Goal: Task Accomplishment & Management: Use online tool/utility

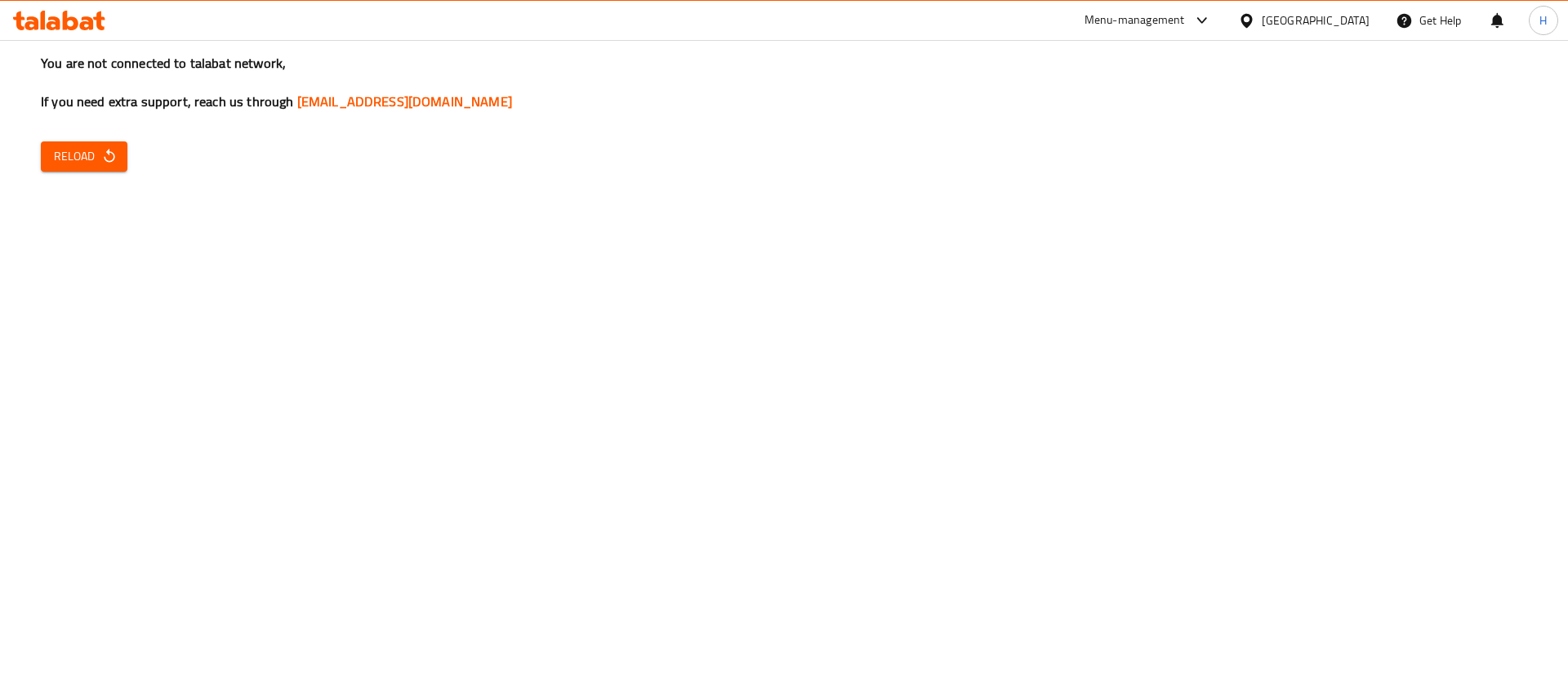
click at [74, 155] on span "Reload" at bounding box center [84, 156] width 60 height 20
click at [82, 168] on button "Reload" at bounding box center [84, 156] width 87 height 30
click at [88, 182] on div "You are not connected to talabat network, If you need extra support, reach us t…" at bounding box center [784, 338] width 1568 height 676
click at [88, 180] on div "You are not connected to talabat network, If you need extra support, reach us t…" at bounding box center [784, 338] width 1568 height 676
click at [91, 161] on span "Reload" at bounding box center [84, 156] width 60 height 20
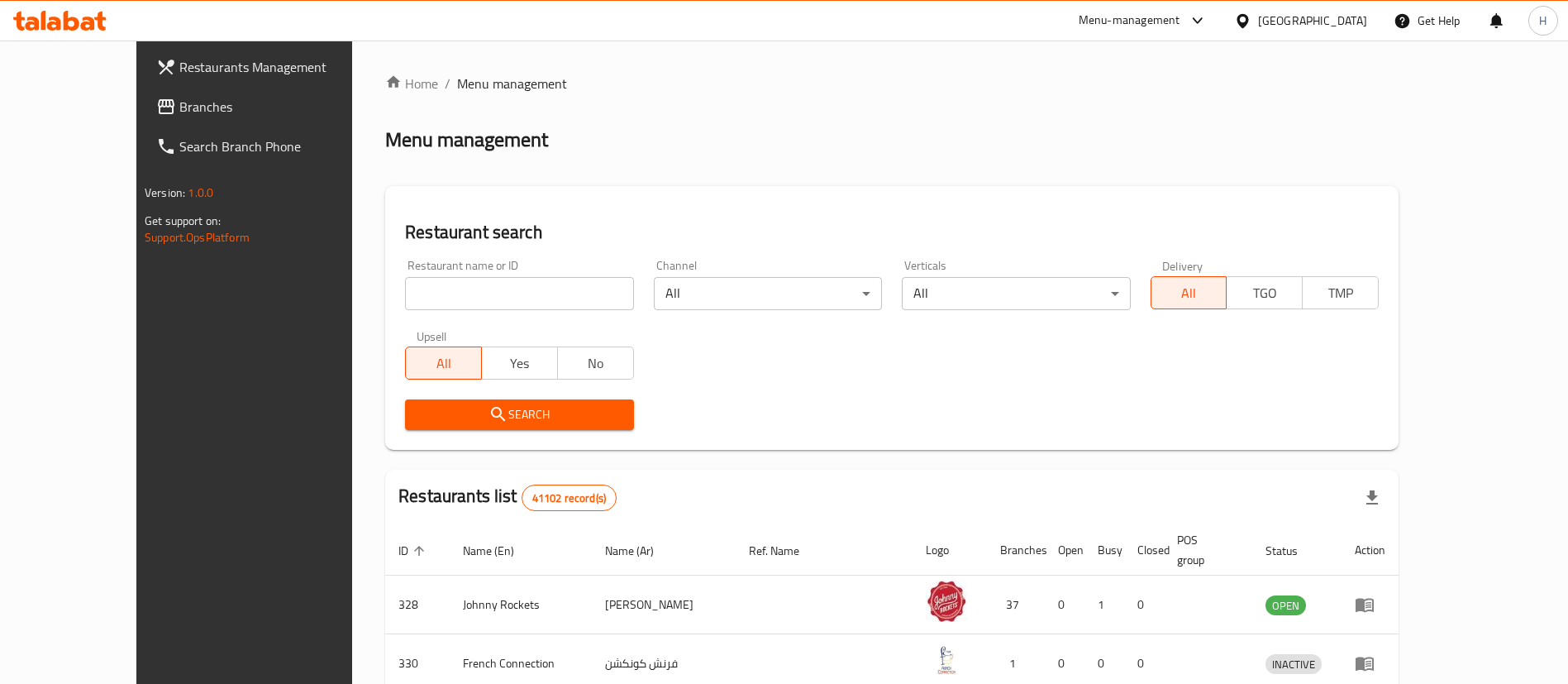
click at [179, 99] on span "Branches" at bounding box center [281, 106] width 206 height 19
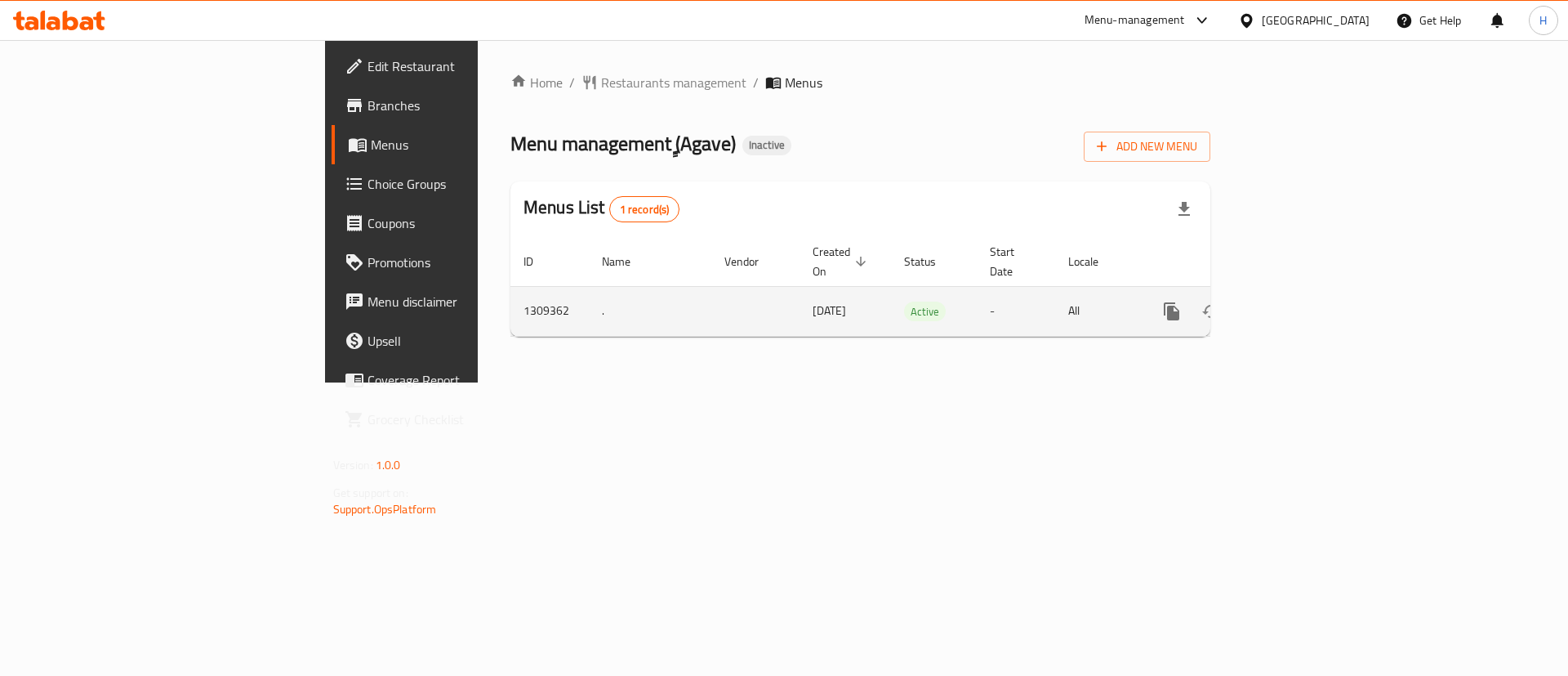
click at [1300, 301] on icon "enhanced table" at bounding box center [1289, 310] width 19 height 19
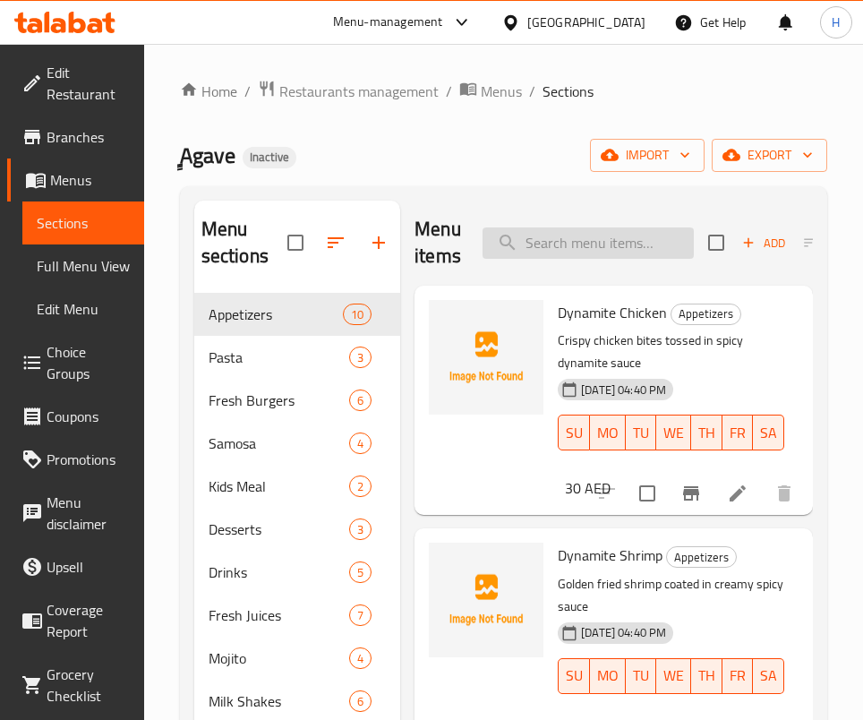
click at [588, 227] on input "search" at bounding box center [588, 242] width 211 height 31
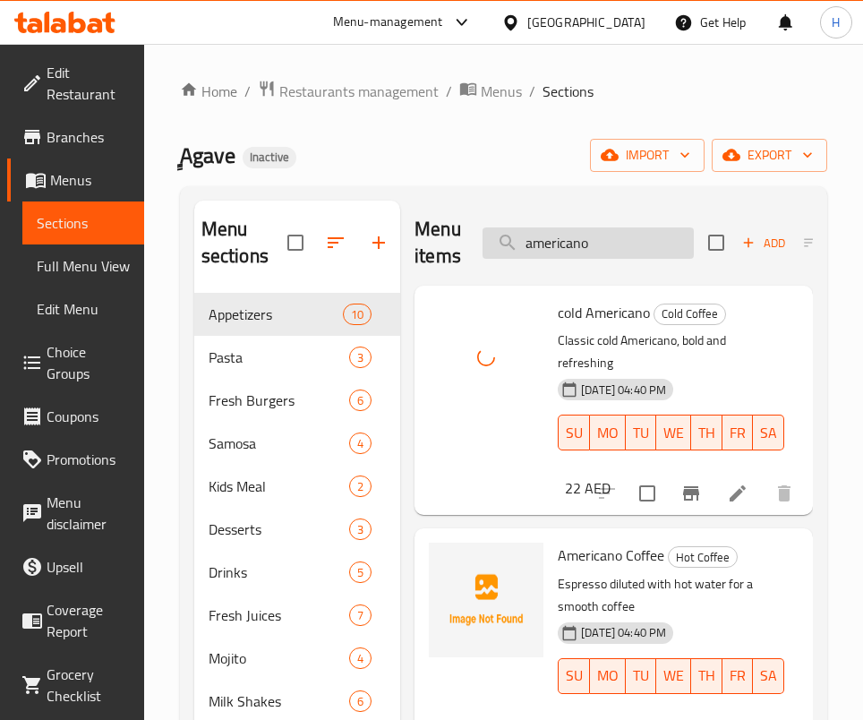
click at [574, 244] on input "americano" at bounding box center [588, 242] width 211 height 31
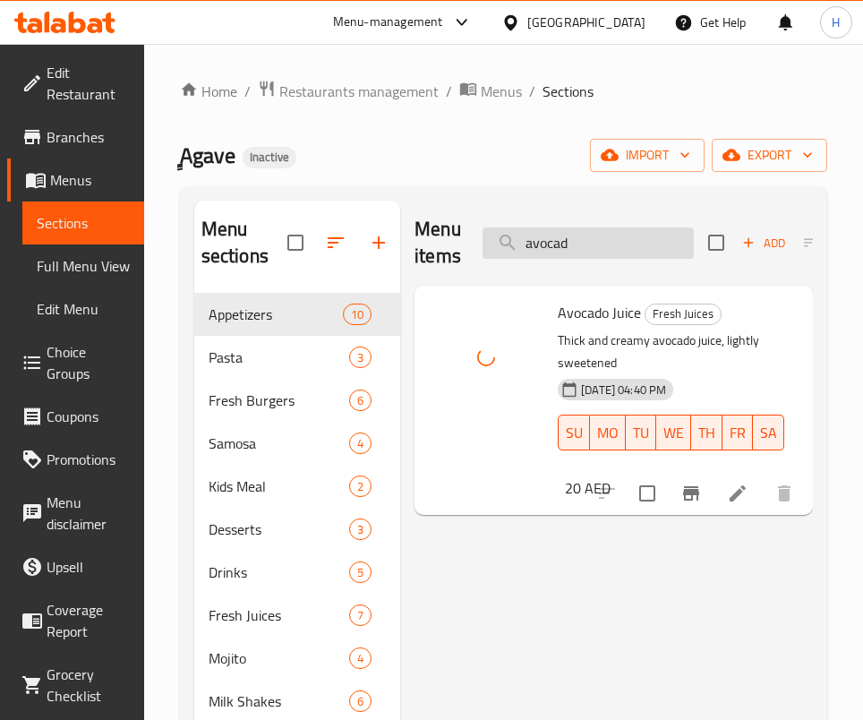
click at [584, 251] on input "avocad" at bounding box center [588, 242] width 211 height 31
click at [618, 233] on input "[MEDICAL_DATA]" at bounding box center [588, 242] width 211 height 31
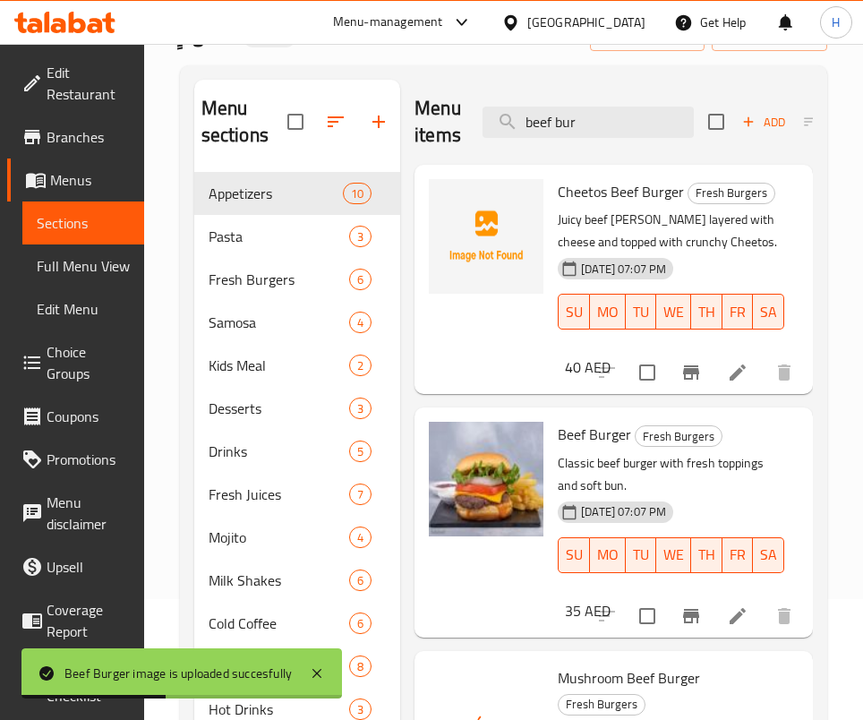
scroll to position [116, 0]
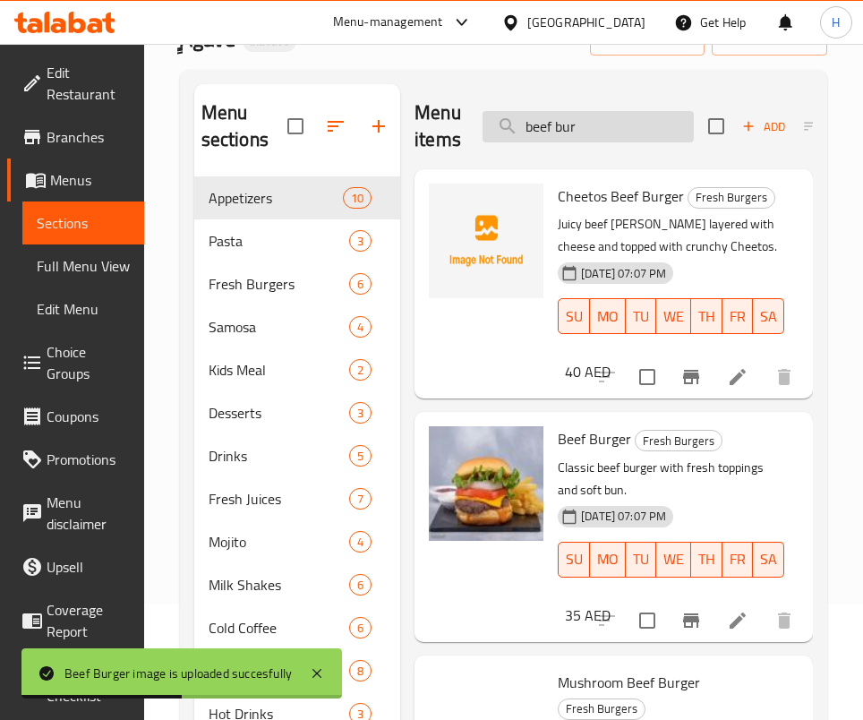
click at [605, 136] on input "beef bur" at bounding box center [588, 126] width 211 height 31
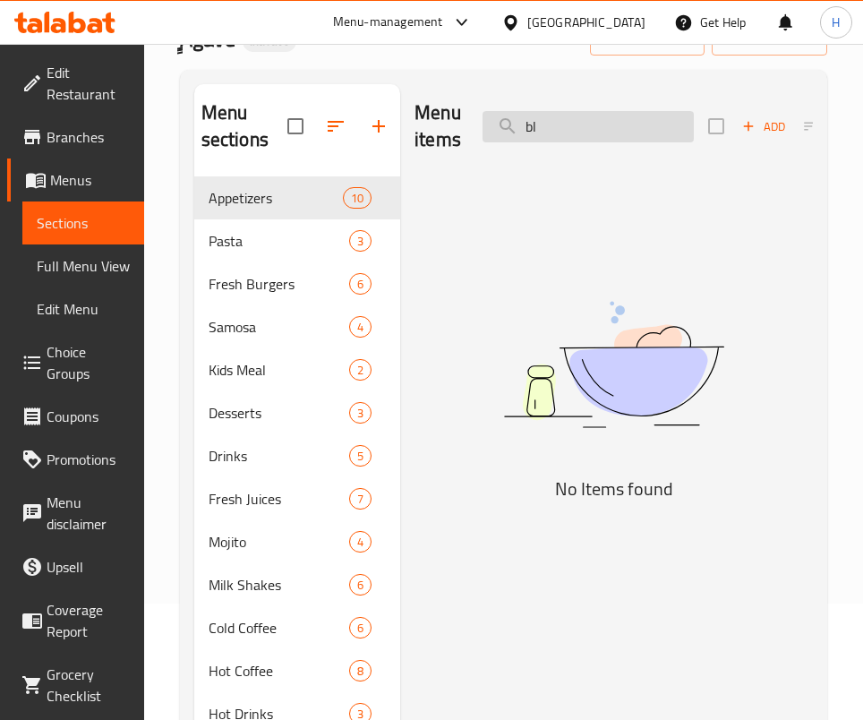
type input "b"
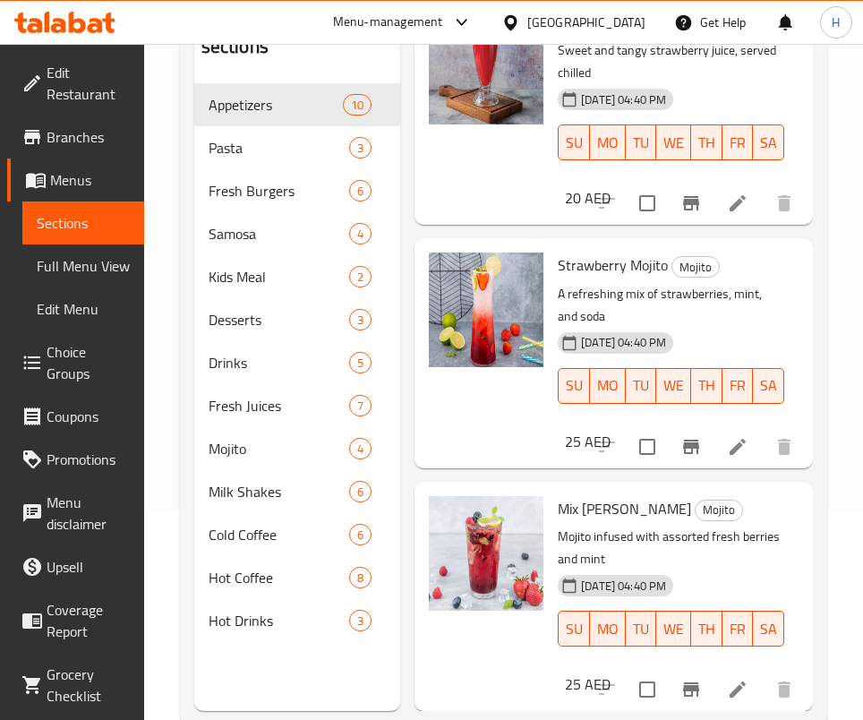
scroll to position [251, 0]
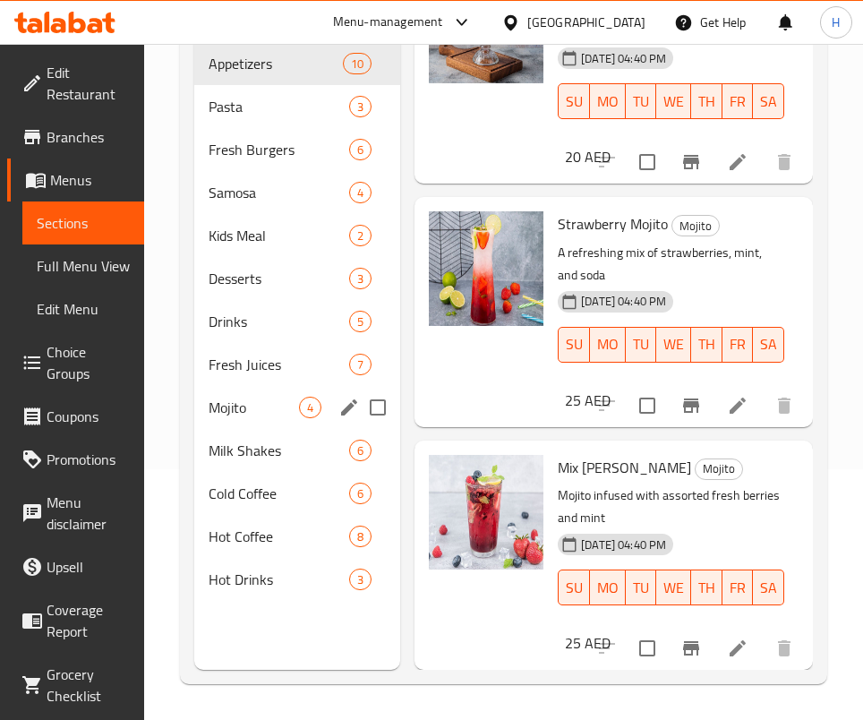
click at [235, 407] on span "Mojito" at bounding box center [254, 407] width 90 height 21
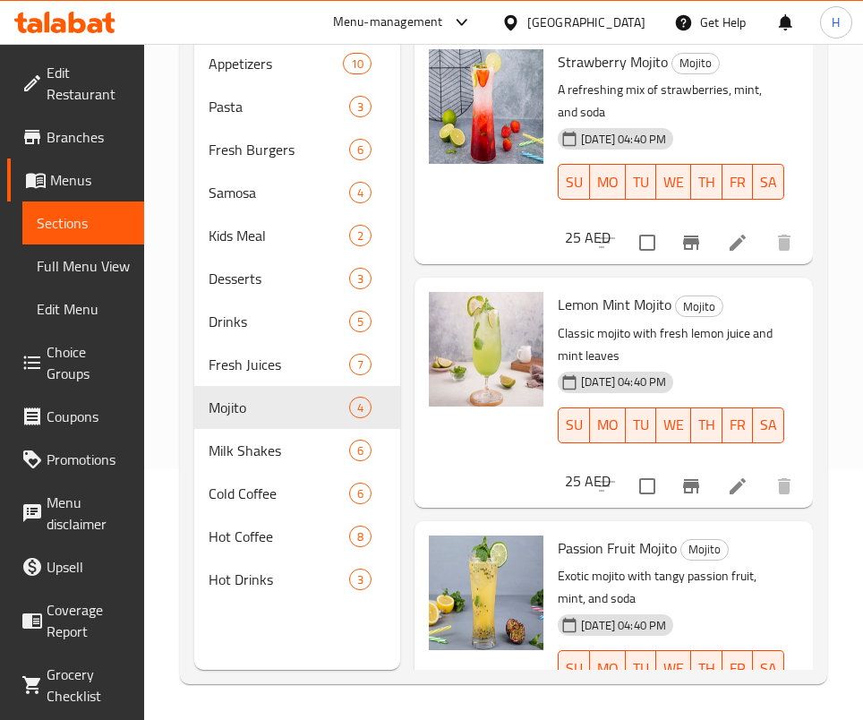
click at [820, 412] on div "Menu sections Appetizers 10 Pasta 3 Fresh Burgers 6 Samosa 4 Kids Meal 2 Desser…" at bounding box center [503, 310] width 647 height 749
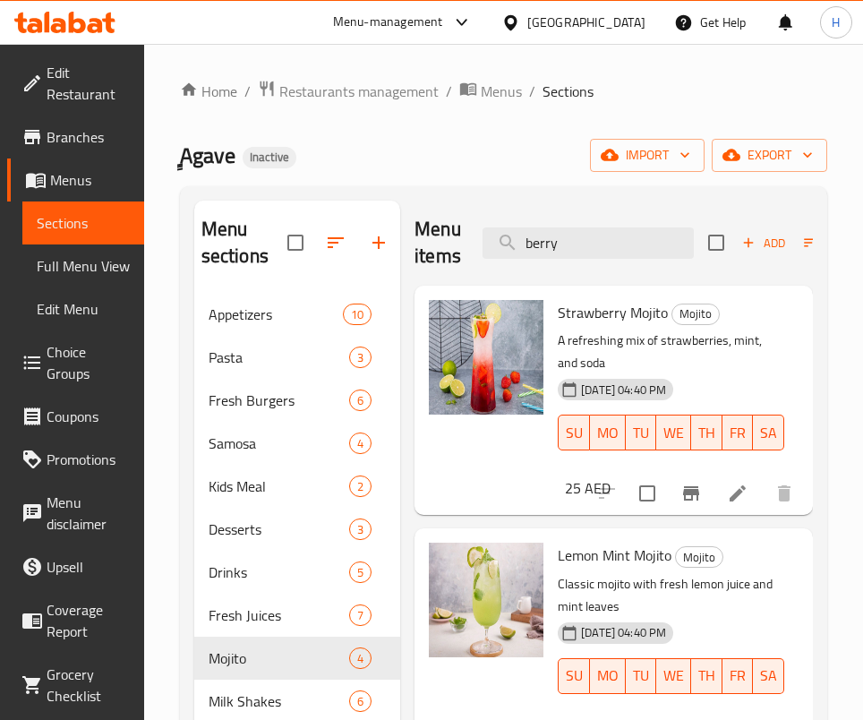
click at [591, 222] on div "Menu items [PERSON_NAME] Add Sort Manage items" at bounding box center [614, 243] width 399 height 85
click at [586, 245] on input "berry" at bounding box center [588, 242] width 211 height 31
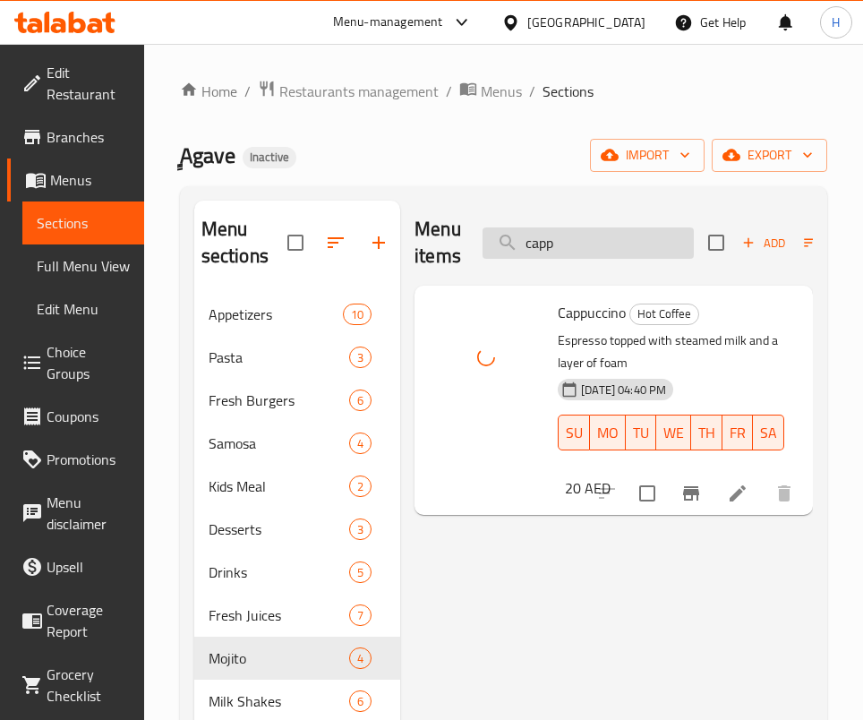
click at [613, 244] on input "capp" at bounding box center [588, 242] width 211 height 31
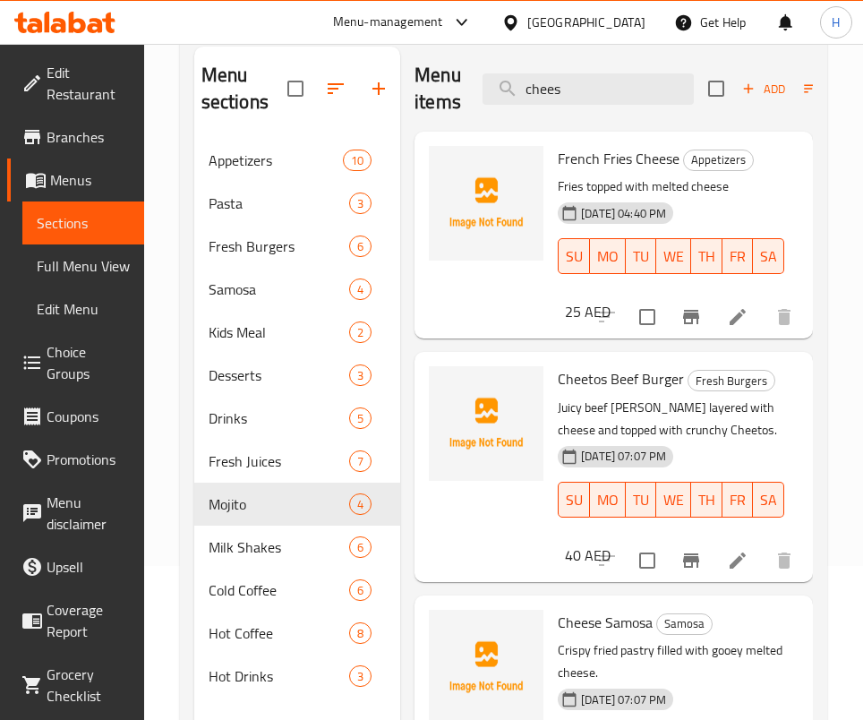
scroll to position [116, 0]
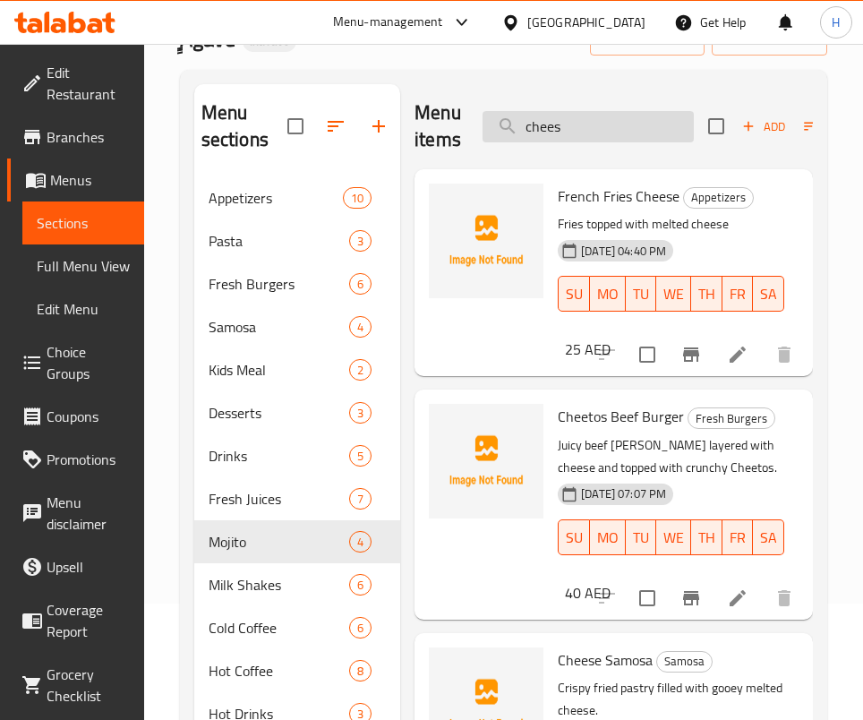
click at [591, 116] on input "chees" at bounding box center [588, 126] width 211 height 31
type input "v"
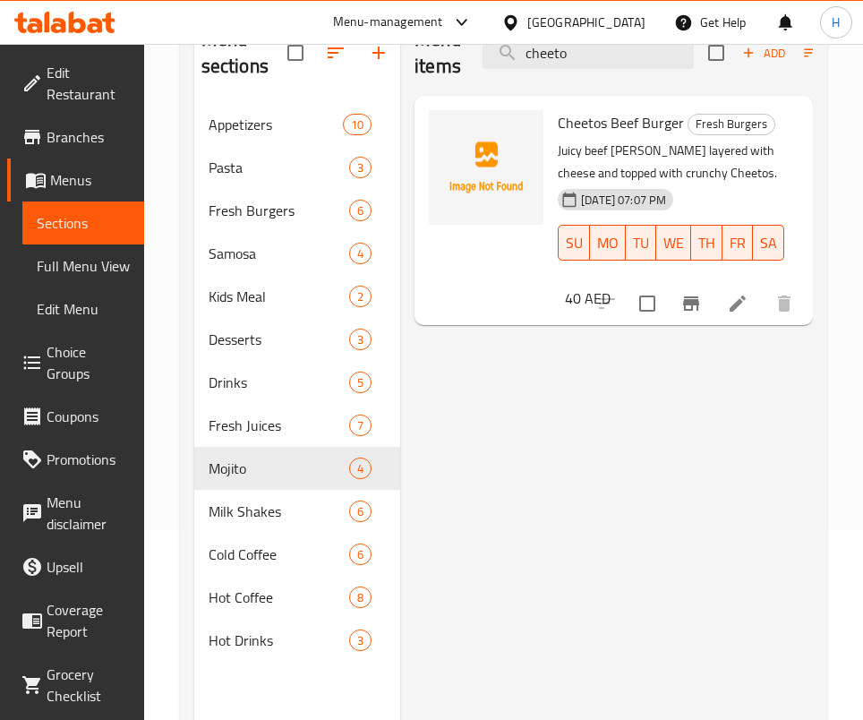
scroll to position [251, 0]
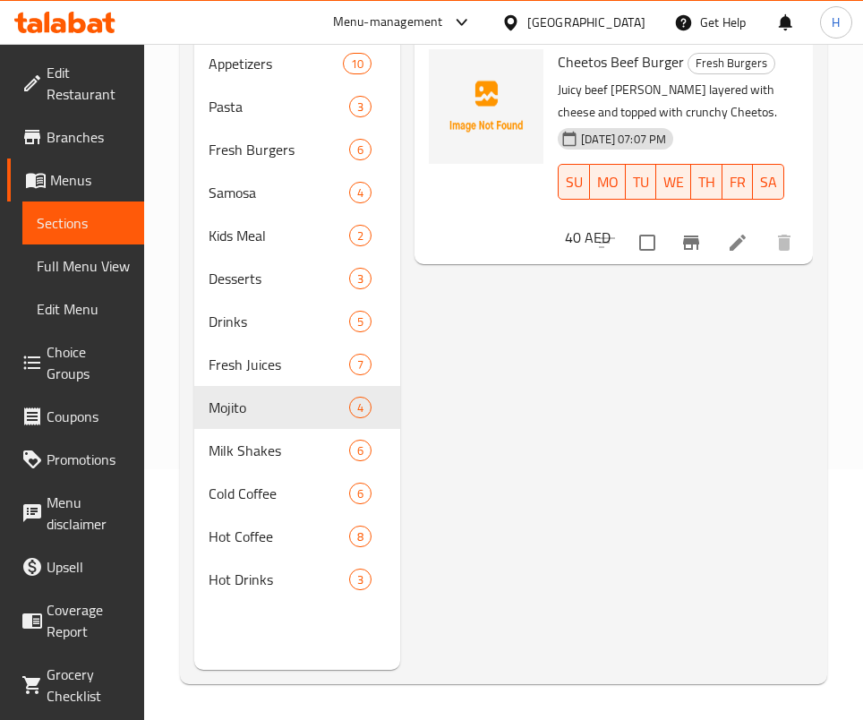
click at [702, 489] on div "Menu items cheeto Add Sort Manage items Cheetos Beef Burger Fresh Burgers Juicy…" at bounding box center [606, 310] width 413 height 720
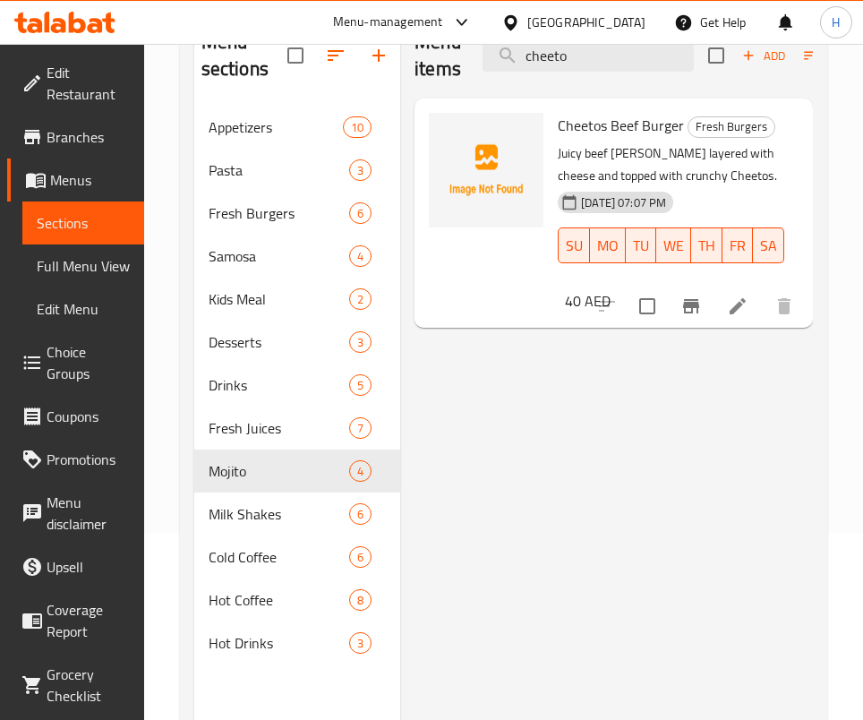
scroll to position [0, 0]
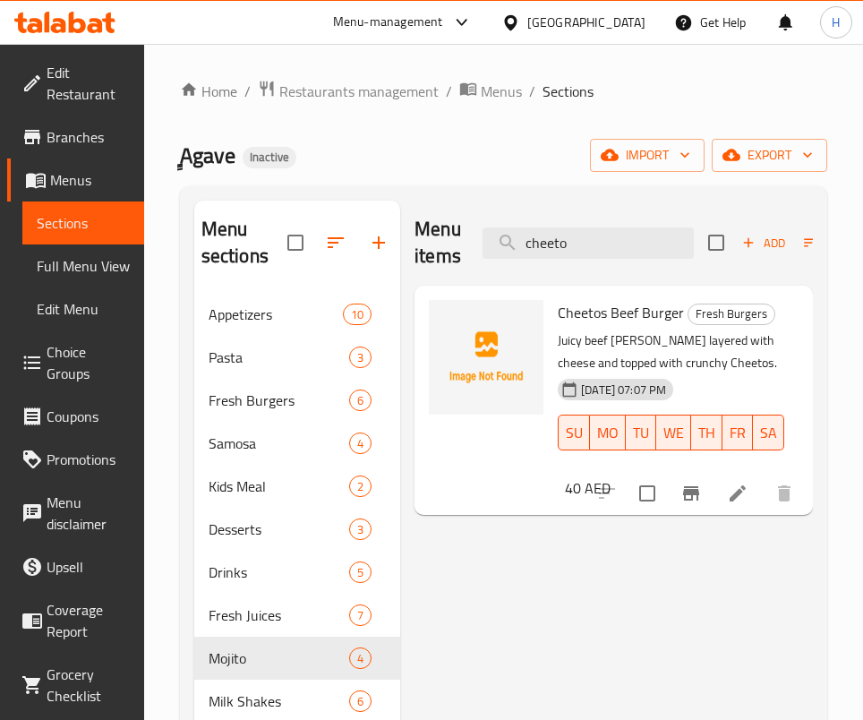
click at [583, 260] on div "Menu items cheeto Add Sort Manage items" at bounding box center [614, 243] width 399 height 85
click at [583, 248] on input "cheeto" at bounding box center [588, 242] width 211 height 31
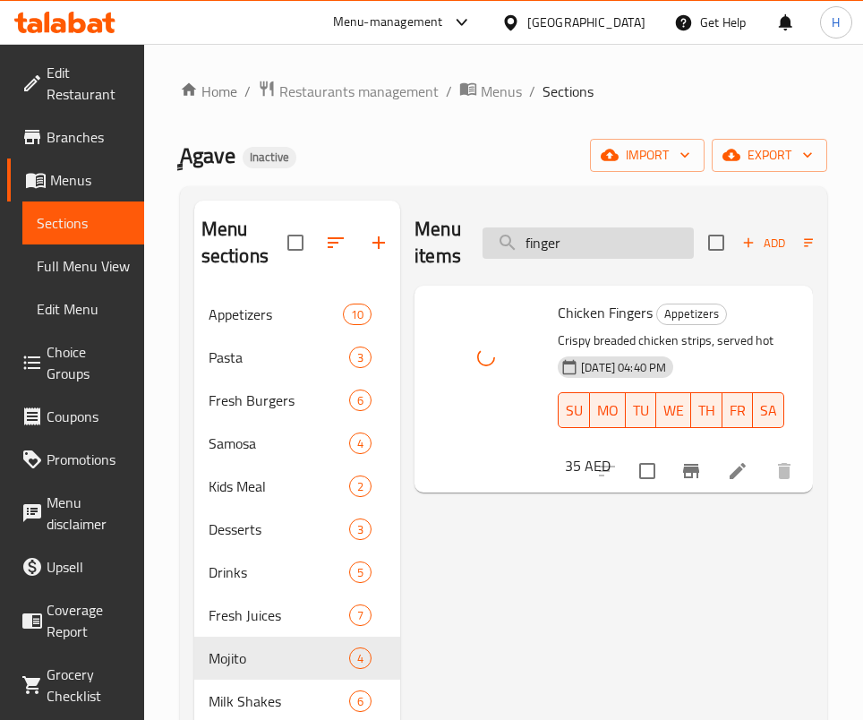
click at [574, 244] on input "finger" at bounding box center [588, 242] width 211 height 31
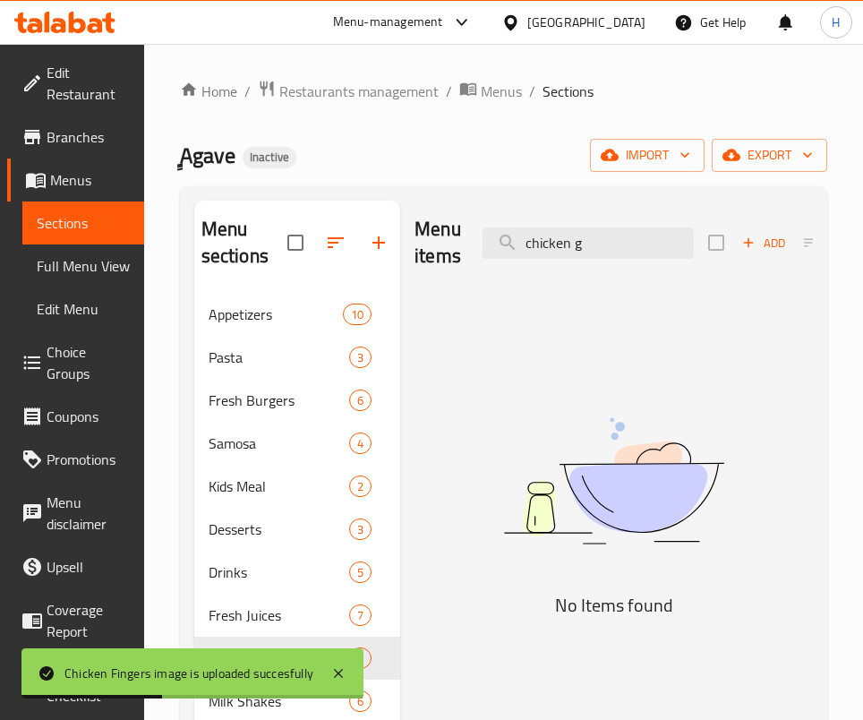
click at [585, 225] on div "Menu items chicken g Add Sort Manage items" at bounding box center [614, 243] width 399 height 85
click at [587, 250] on input "chicken g" at bounding box center [588, 242] width 211 height 31
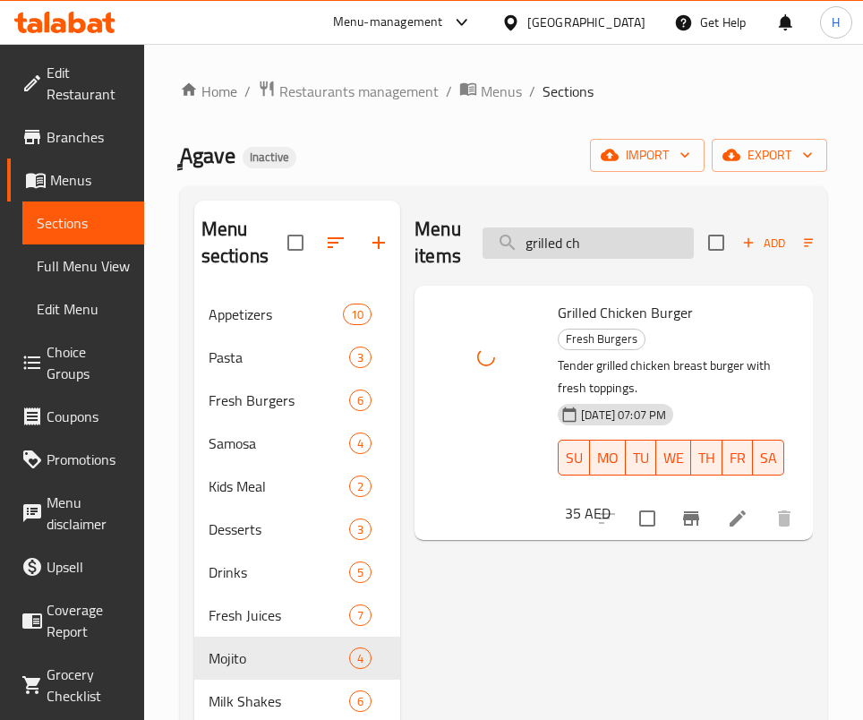
click at [598, 243] on input "grilled ch" at bounding box center [588, 242] width 211 height 31
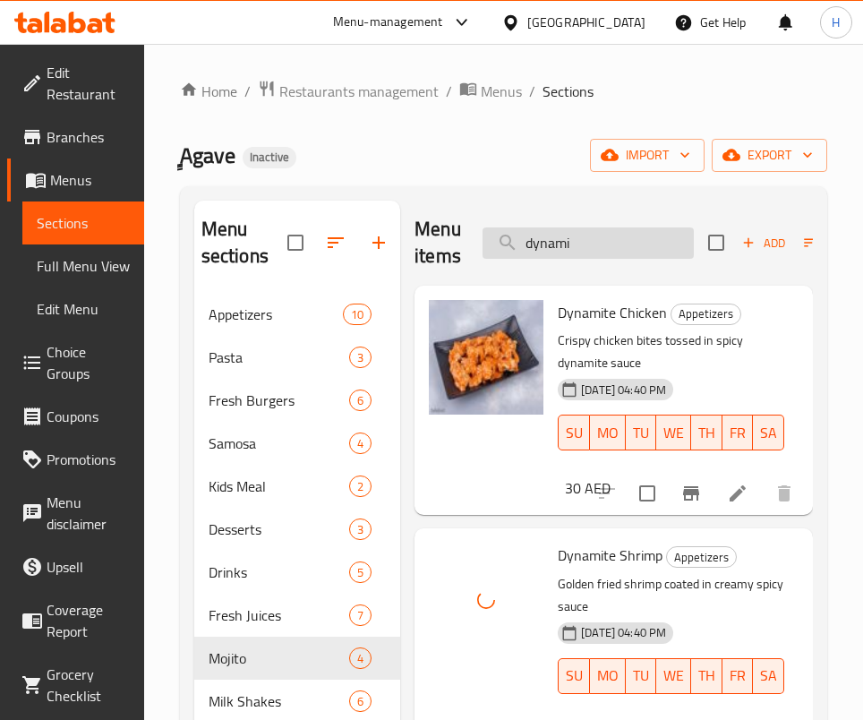
click at [598, 250] on input "dynami" at bounding box center [588, 242] width 211 height 31
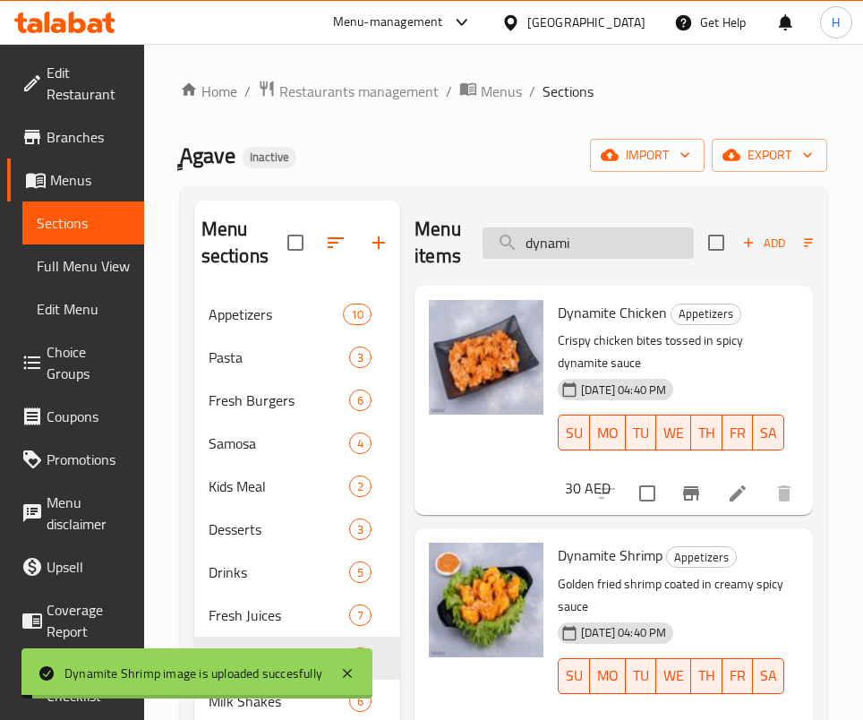
click at [598, 250] on input "dynami" at bounding box center [588, 242] width 211 height 31
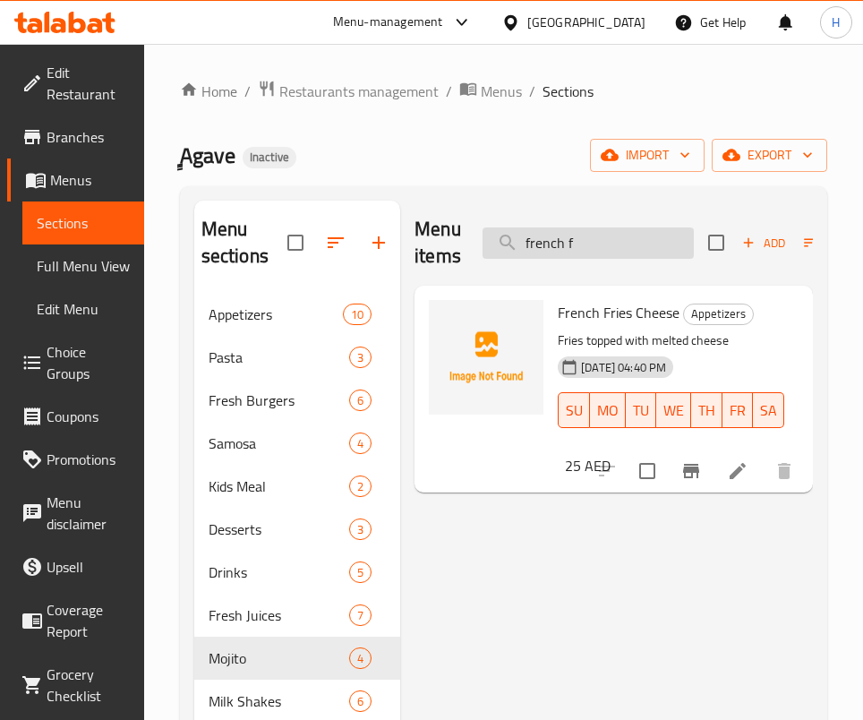
click at [612, 257] on input "french f" at bounding box center [588, 242] width 211 height 31
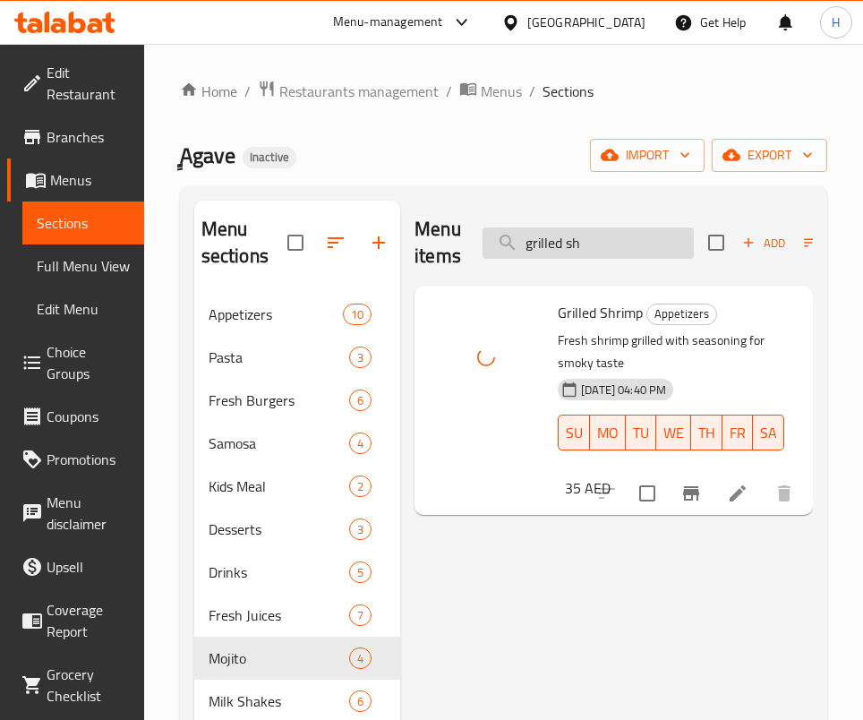
click at [563, 248] on input "grilled sh" at bounding box center [588, 242] width 211 height 31
click at [578, 241] on input "hotd" at bounding box center [588, 242] width 211 height 31
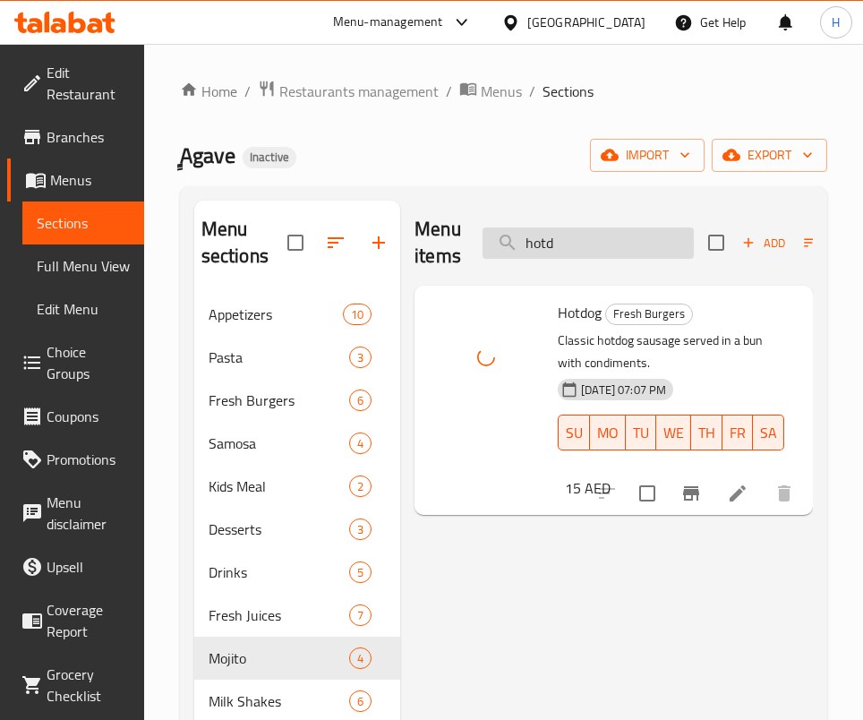
click at [578, 241] on input "hotd" at bounding box center [588, 242] width 211 height 31
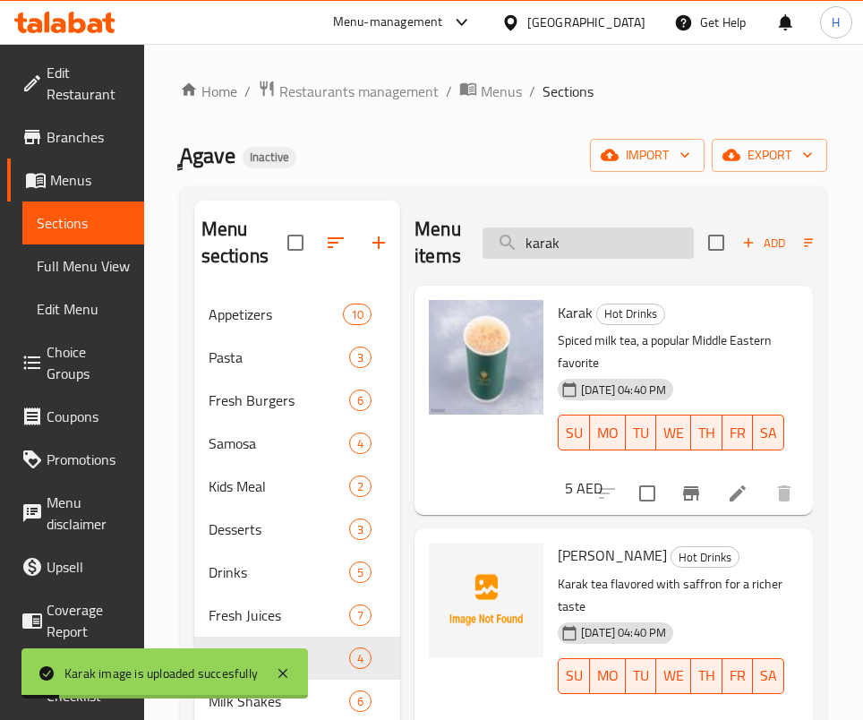
click at [592, 238] on input "karak" at bounding box center [588, 242] width 211 height 31
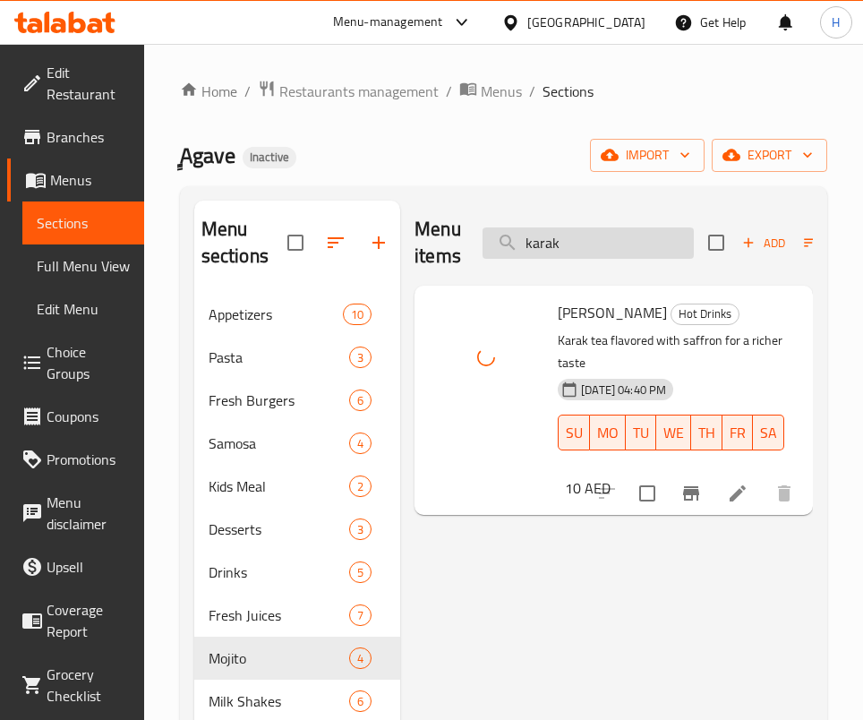
click at [587, 237] on input "karak" at bounding box center [588, 242] width 211 height 31
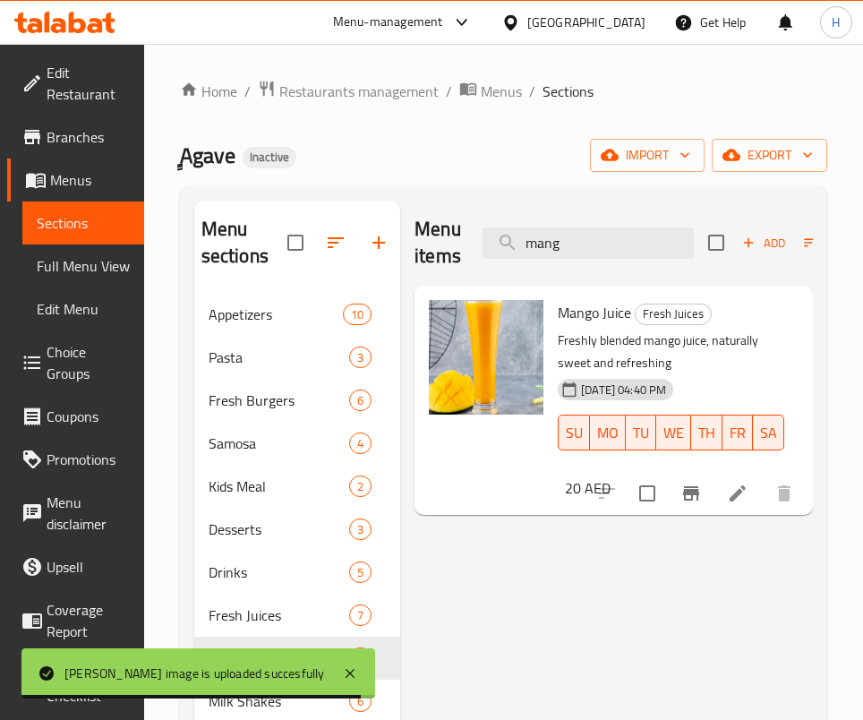
type input "mang"
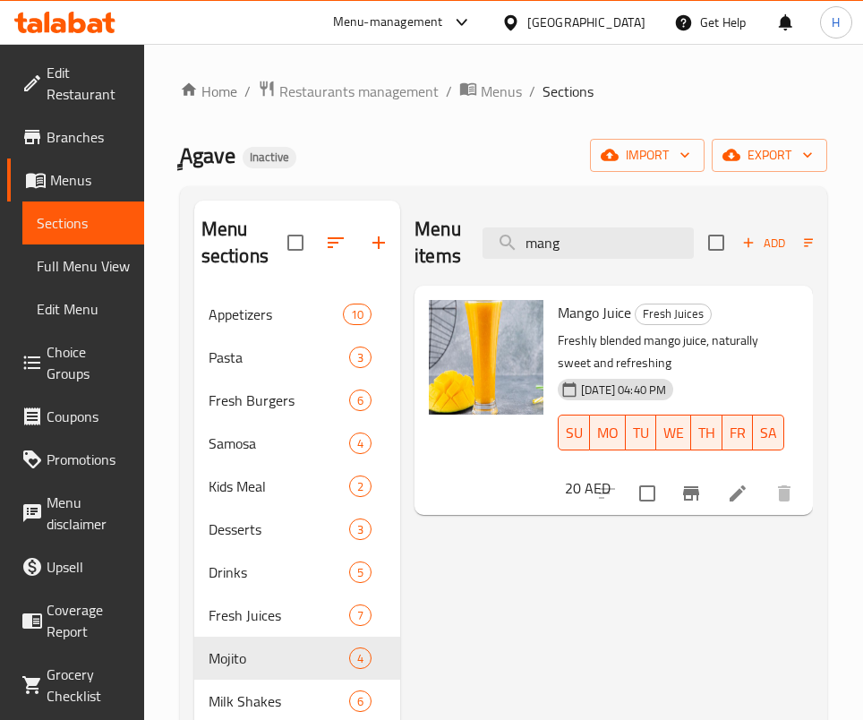
click at [512, 334] on div at bounding box center [486, 357] width 115 height 115
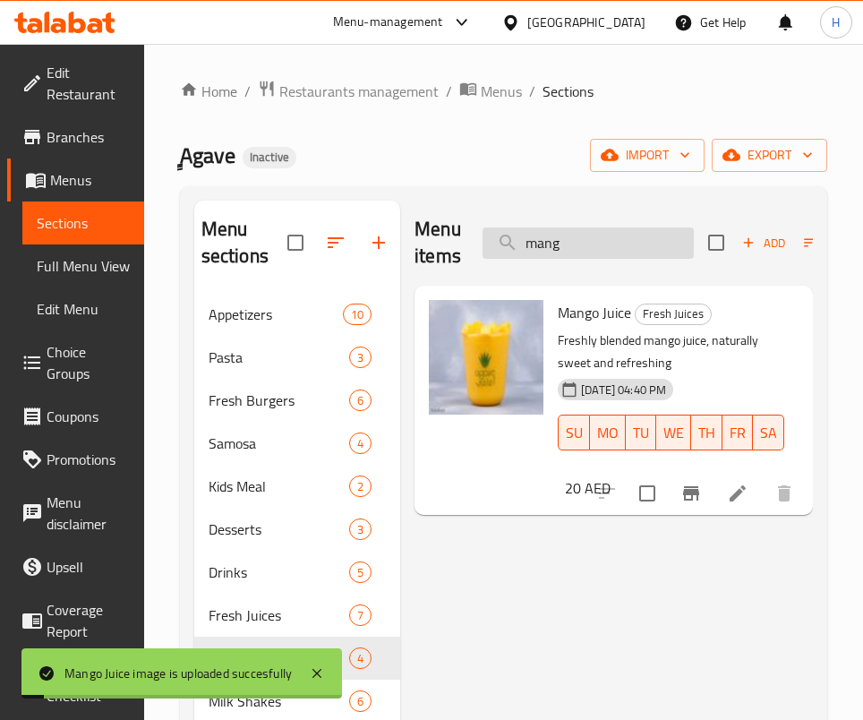
click at [566, 229] on input "mang" at bounding box center [588, 242] width 211 height 31
click at [568, 229] on input "mang" at bounding box center [588, 242] width 211 height 31
type input "i"
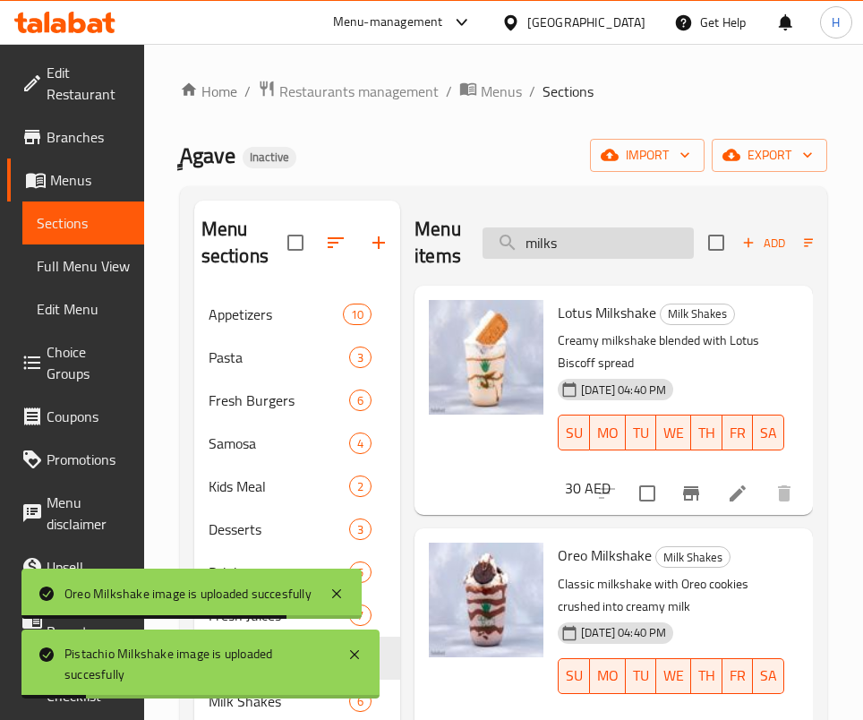
click at [638, 255] on input "milks" at bounding box center [588, 242] width 211 height 31
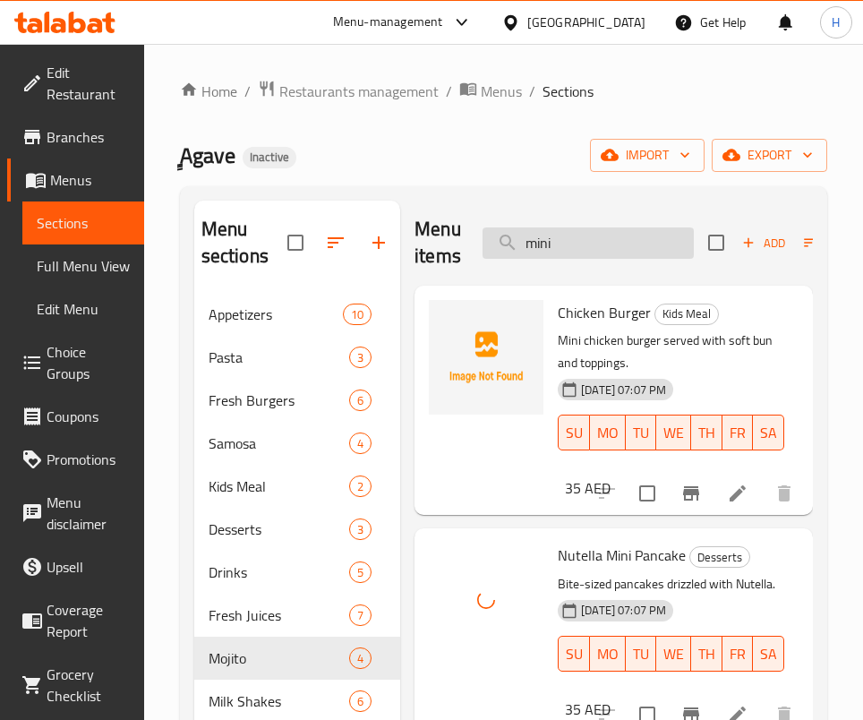
click at [546, 246] on input "mini" at bounding box center [588, 242] width 211 height 31
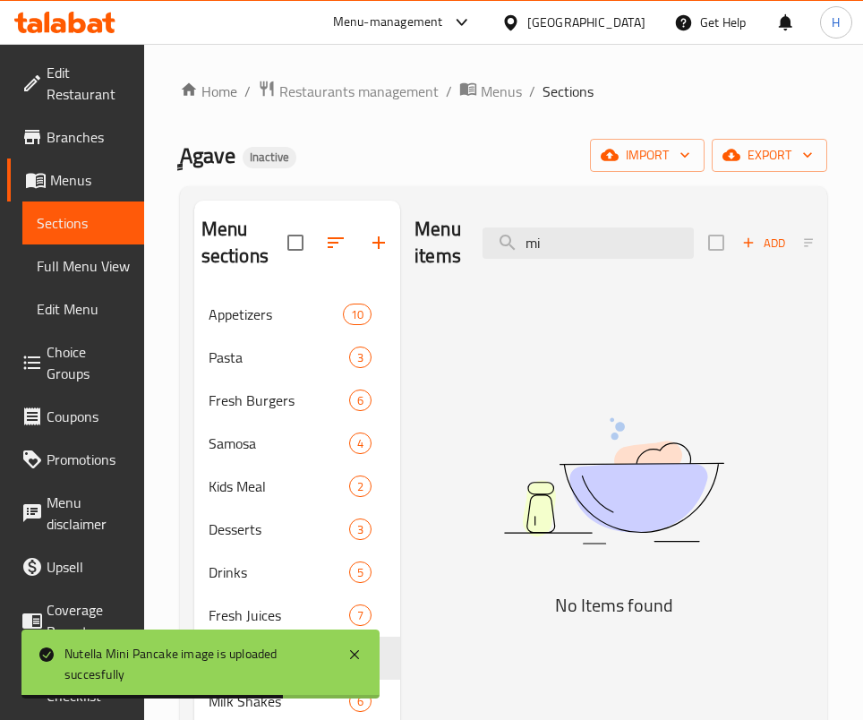
type input "m"
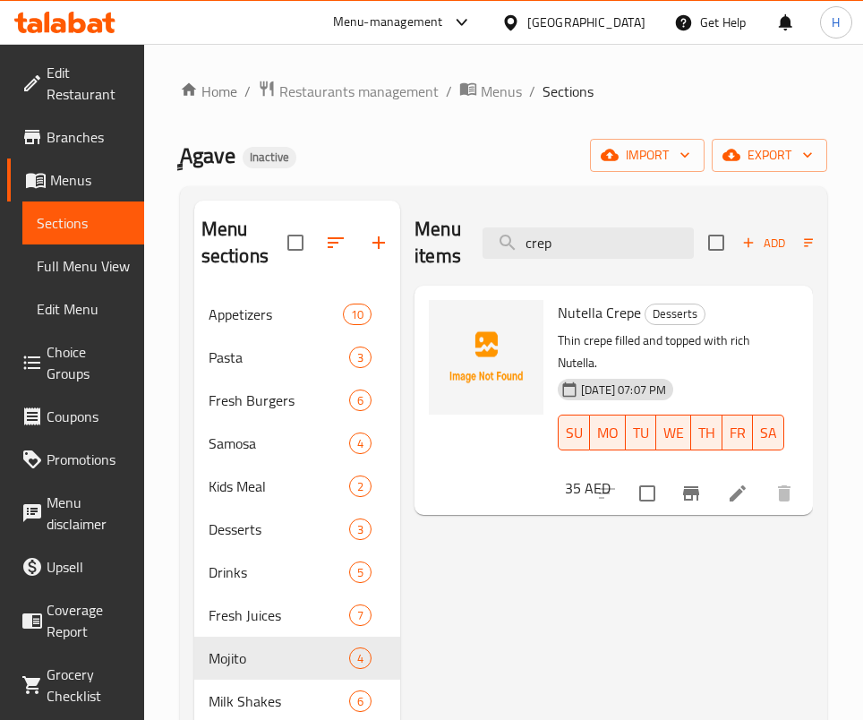
drag, startPoint x: 571, startPoint y: 666, endPoint x: 568, endPoint y: 606, distance: 60.1
click at [571, 666] on div "Menu items crep Add Sort Manage items Nutella Crepe Desserts Thin crepe filled …" at bounding box center [606, 561] width 413 height 720
click at [604, 261] on div "Menu items crep Add Sort Manage items" at bounding box center [614, 243] width 399 height 85
click at [608, 240] on input "crep" at bounding box center [588, 242] width 211 height 31
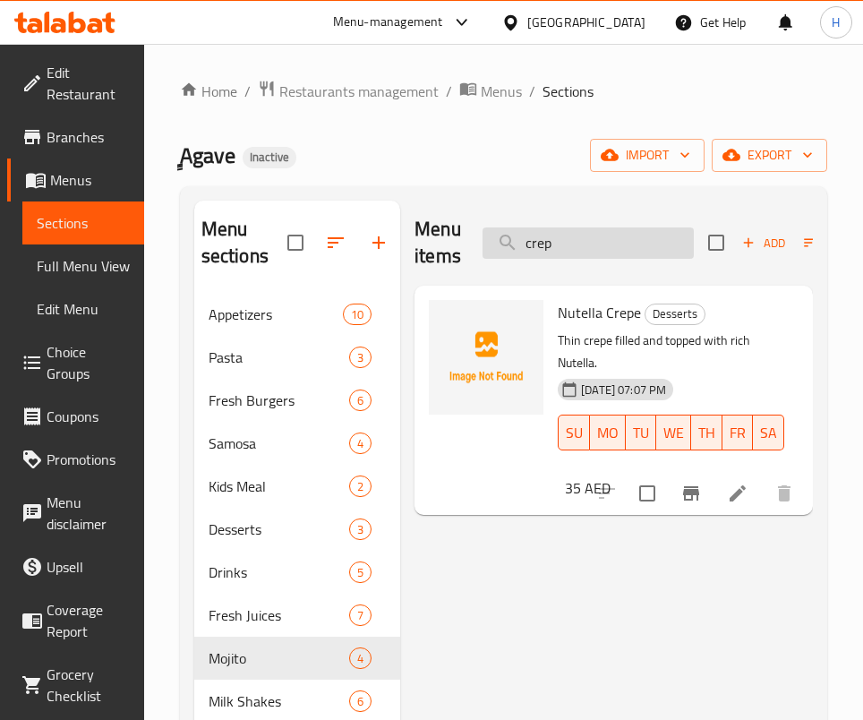
click at [608, 240] on input "crep" at bounding box center [588, 242] width 211 height 31
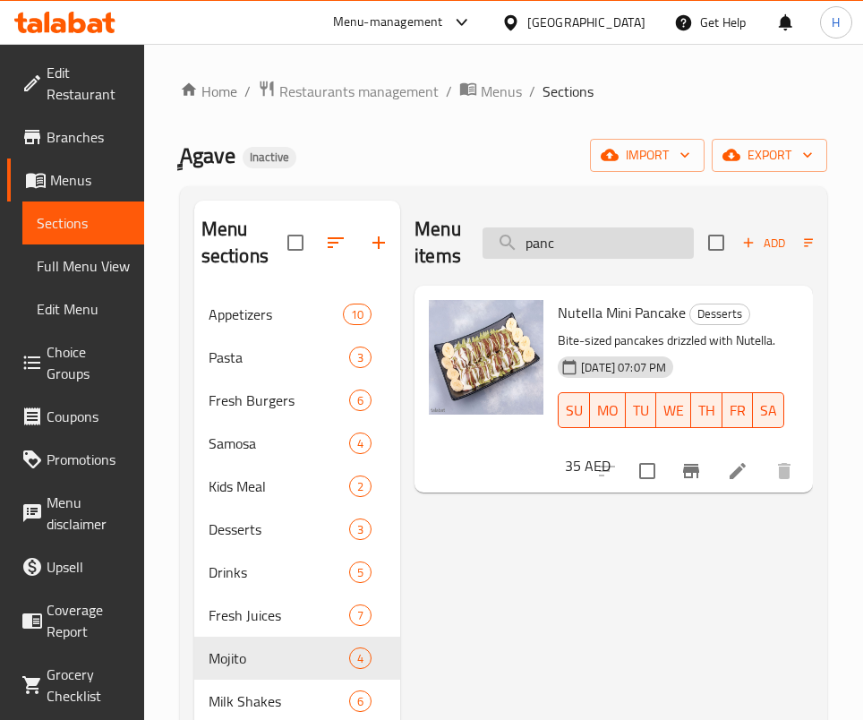
click at [567, 237] on input "panc" at bounding box center [588, 242] width 211 height 31
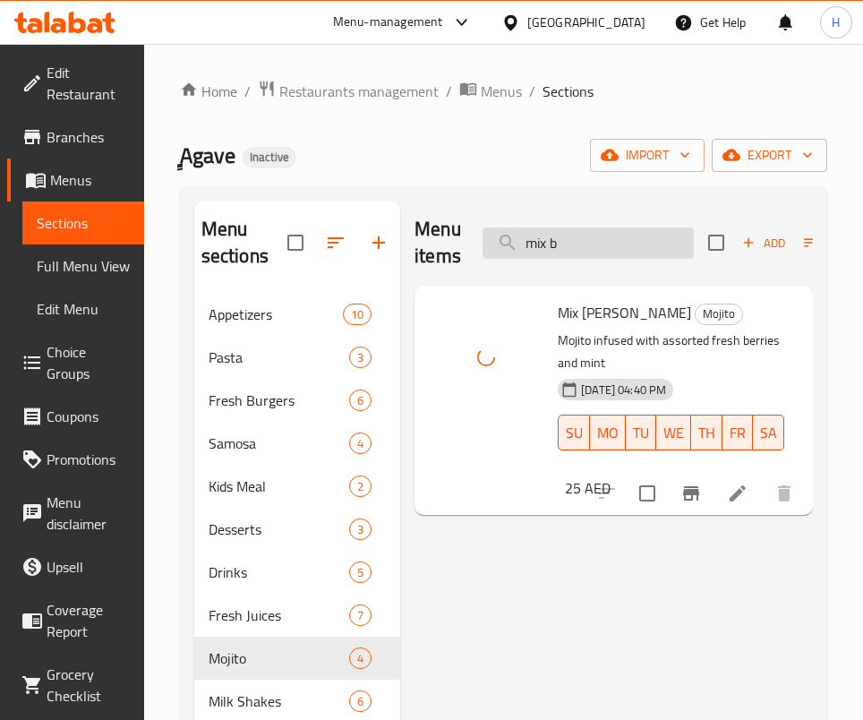
click at [607, 245] on input "mix b" at bounding box center [588, 242] width 211 height 31
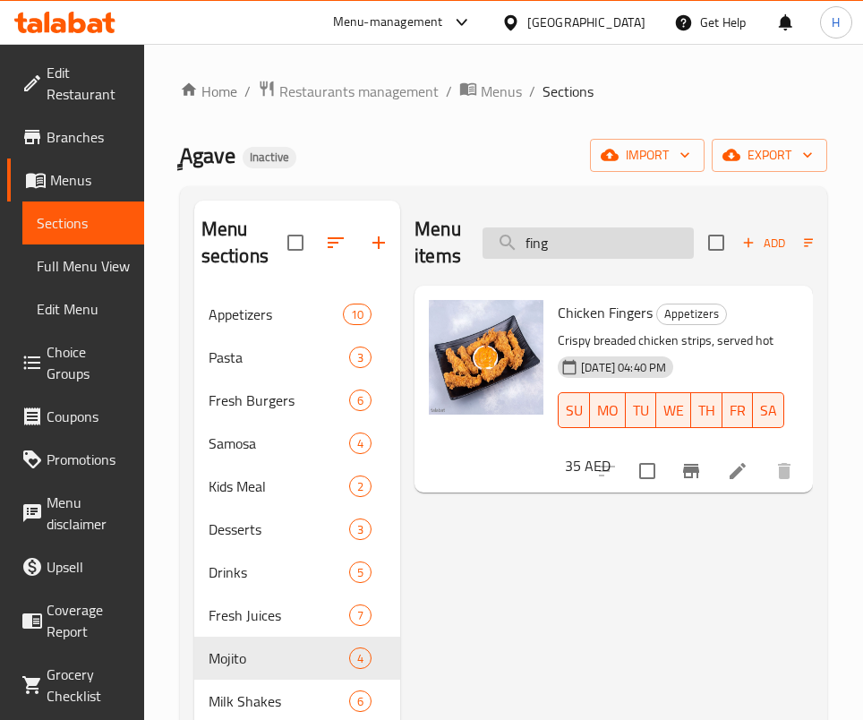
click at [578, 234] on input "fing" at bounding box center [588, 242] width 211 height 31
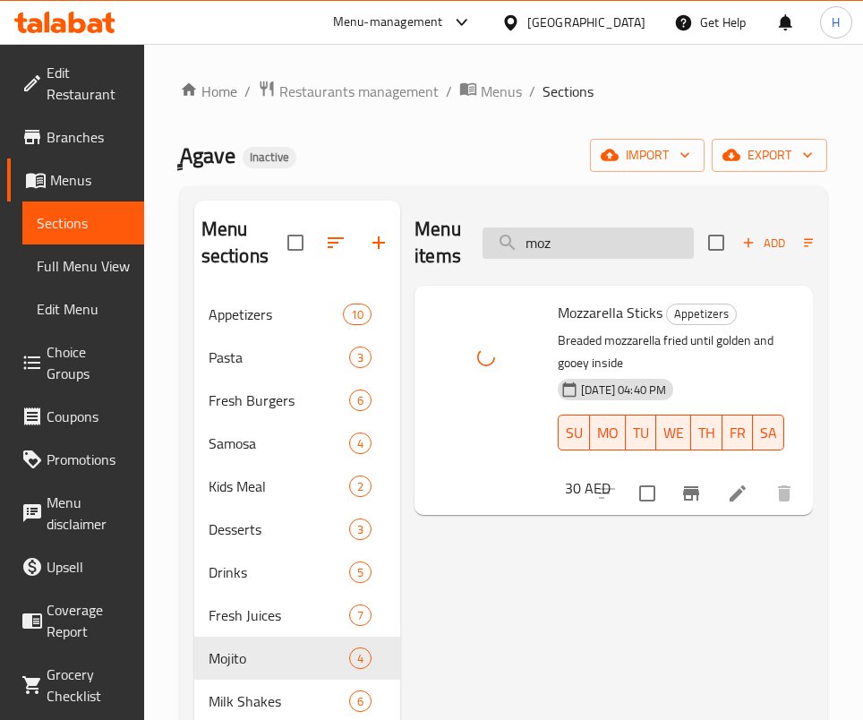
click at [613, 236] on input "moz" at bounding box center [588, 242] width 211 height 31
click at [620, 238] on input "nutella c" at bounding box center [588, 242] width 211 height 31
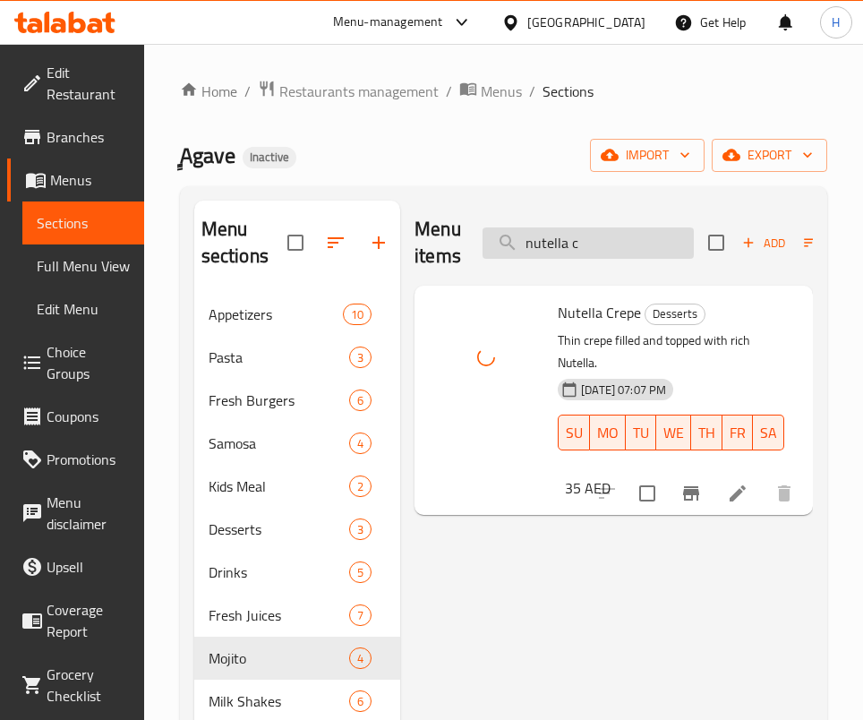
click at [620, 238] on input "nutella c" at bounding box center [588, 242] width 211 height 31
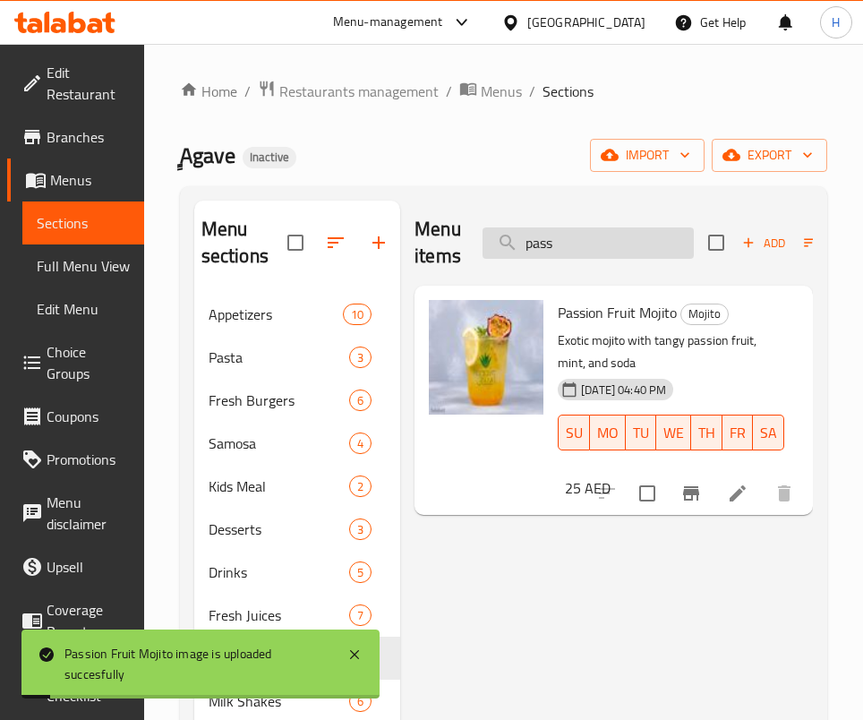
click at [604, 251] on input "pass" at bounding box center [588, 242] width 211 height 31
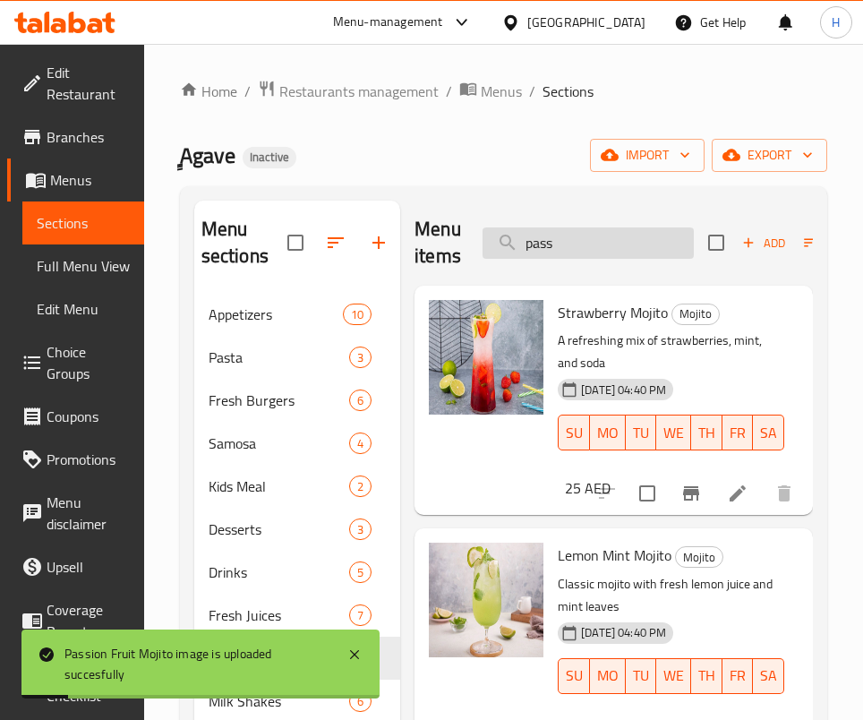
click at [604, 251] on input "pass" at bounding box center [588, 242] width 211 height 31
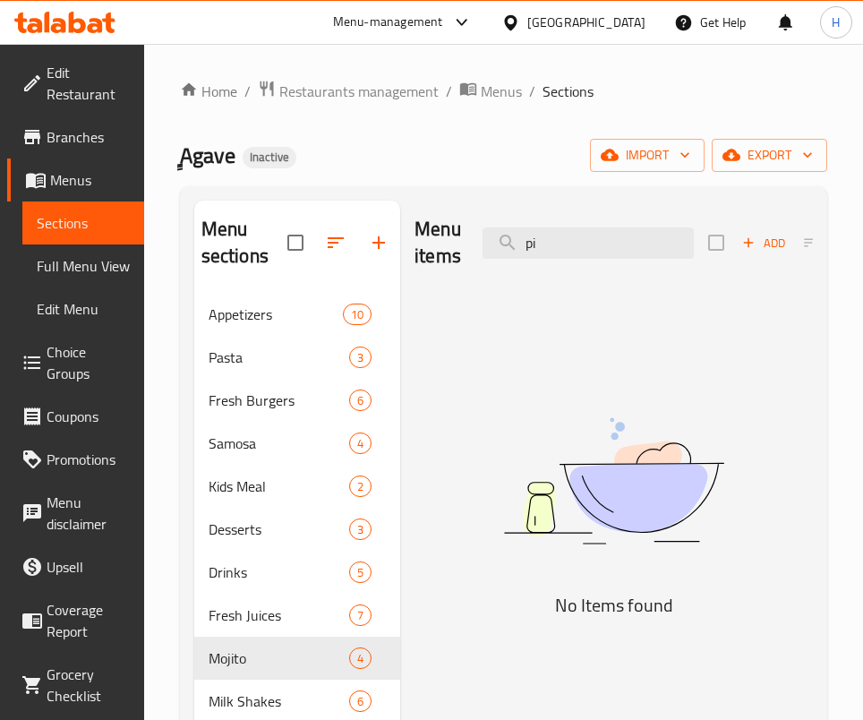
type input "p"
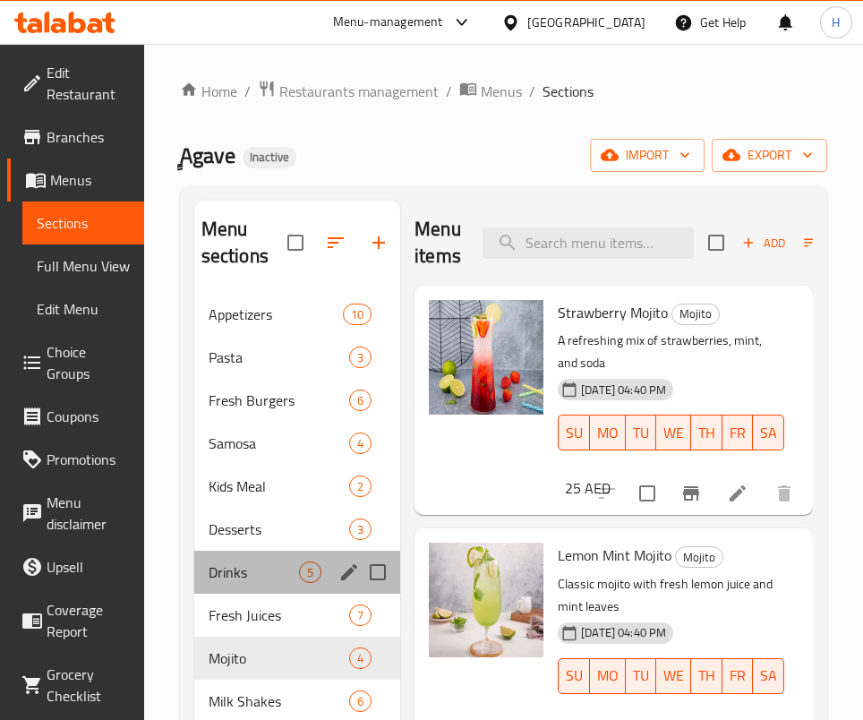
click at [227, 589] on div "Drinks 5" at bounding box center [297, 572] width 206 height 43
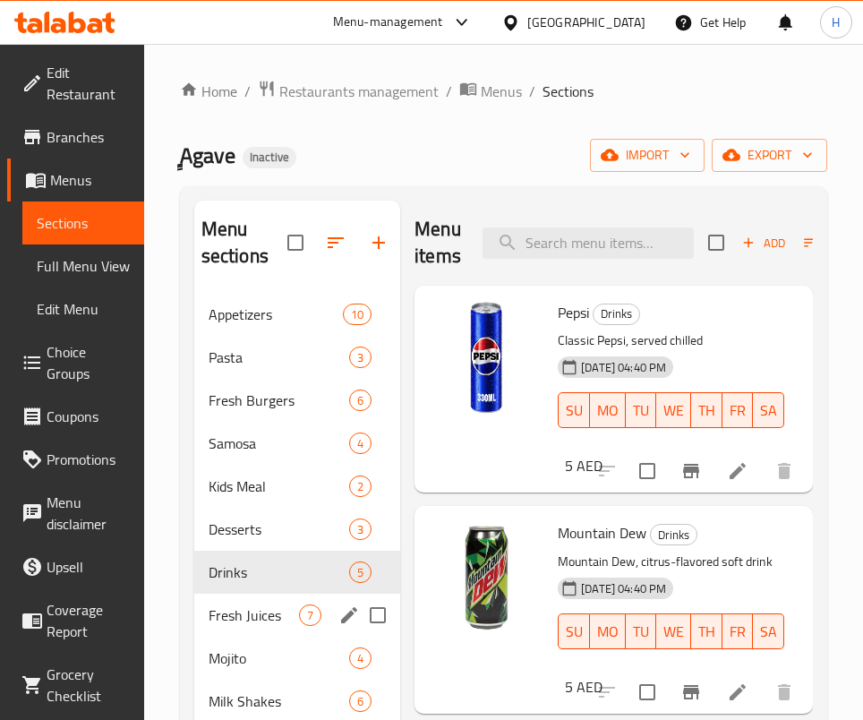
click at [233, 617] on span "Fresh Juices" at bounding box center [254, 614] width 90 height 21
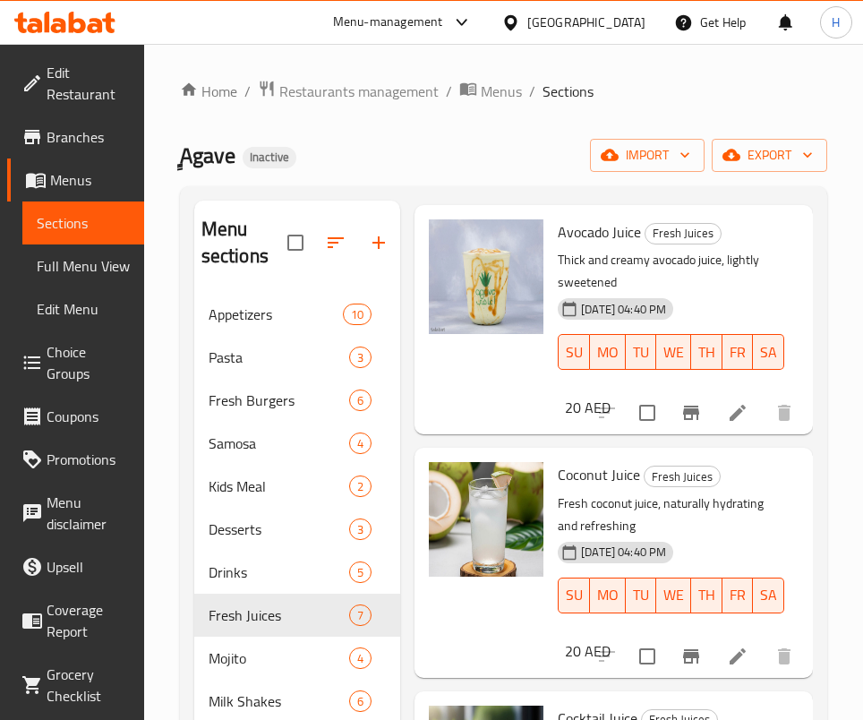
scroll to position [251, 0]
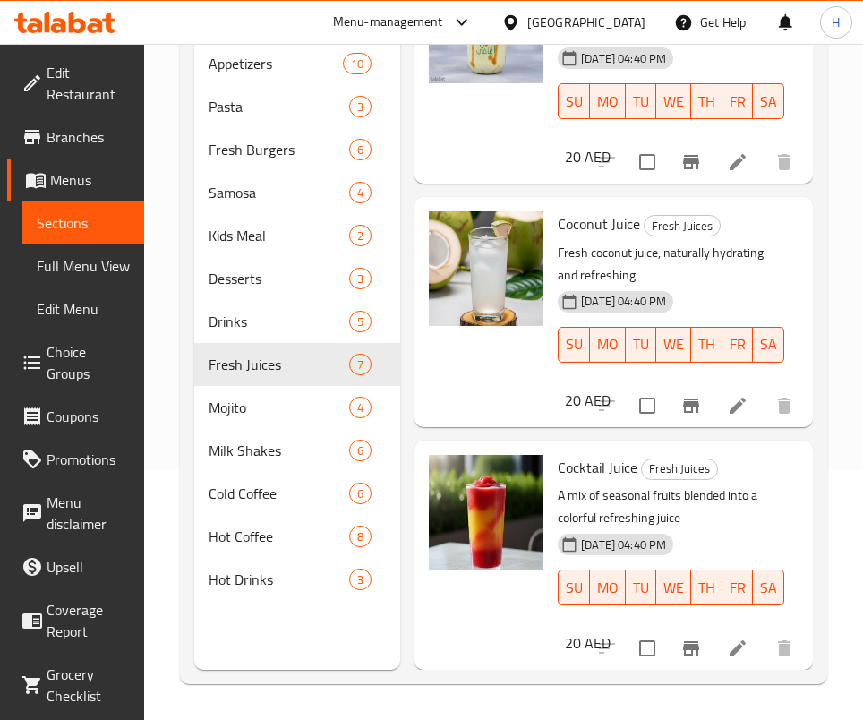
click at [659, 229] on div "Coconut Juice Fresh Juices Fresh coconut juice, naturally hydrating and refresh…" at bounding box center [614, 311] width 384 height 215
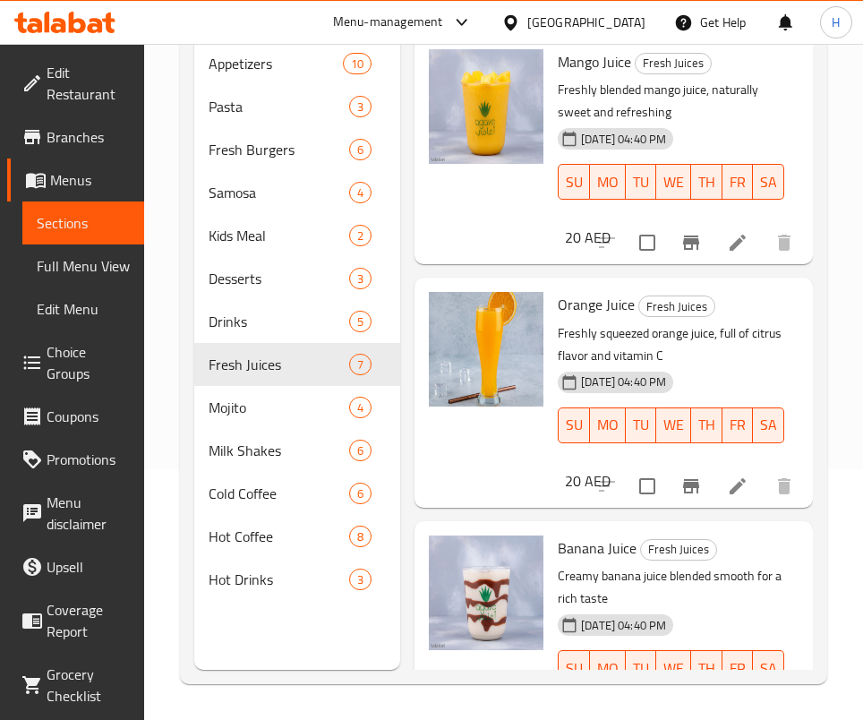
scroll to position [0, 0]
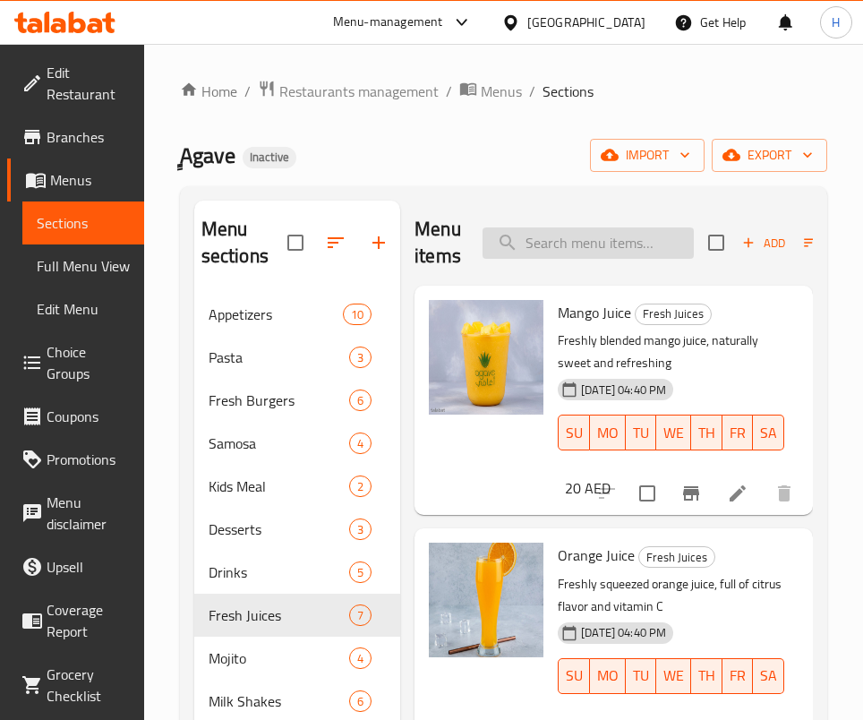
click at [637, 242] on input "search" at bounding box center [588, 242] width 211 height 31
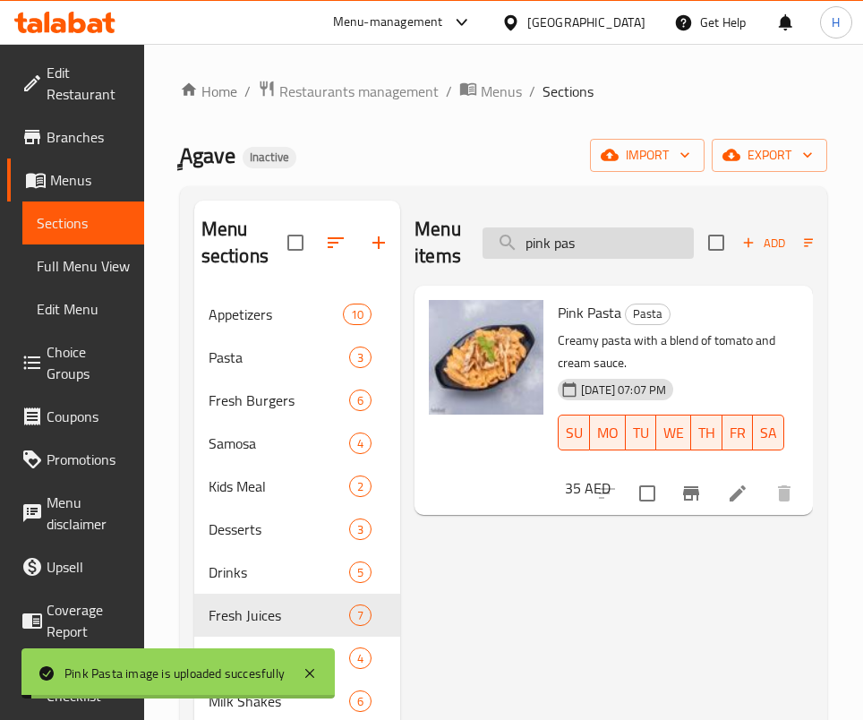
click at [579, 248] on input "pink pas" at bounding box center [588, 242] width 211 height 31
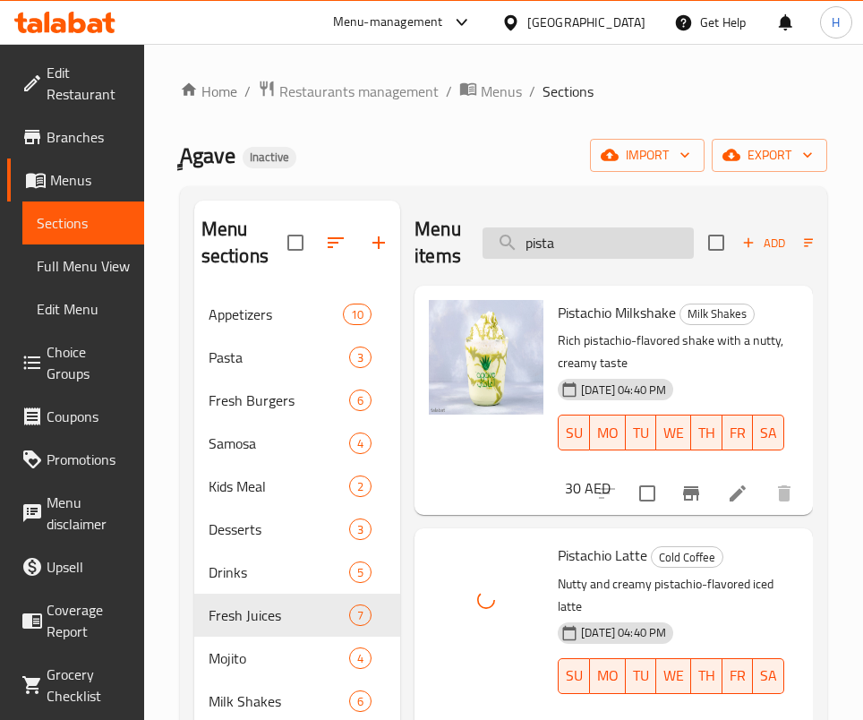
click at [557, 241] on input "pista" at bounding box center [588, 242] width 211 height 31
click at [559, 241] on input "pista" at bounding box center [588, 242] width 211 height 31
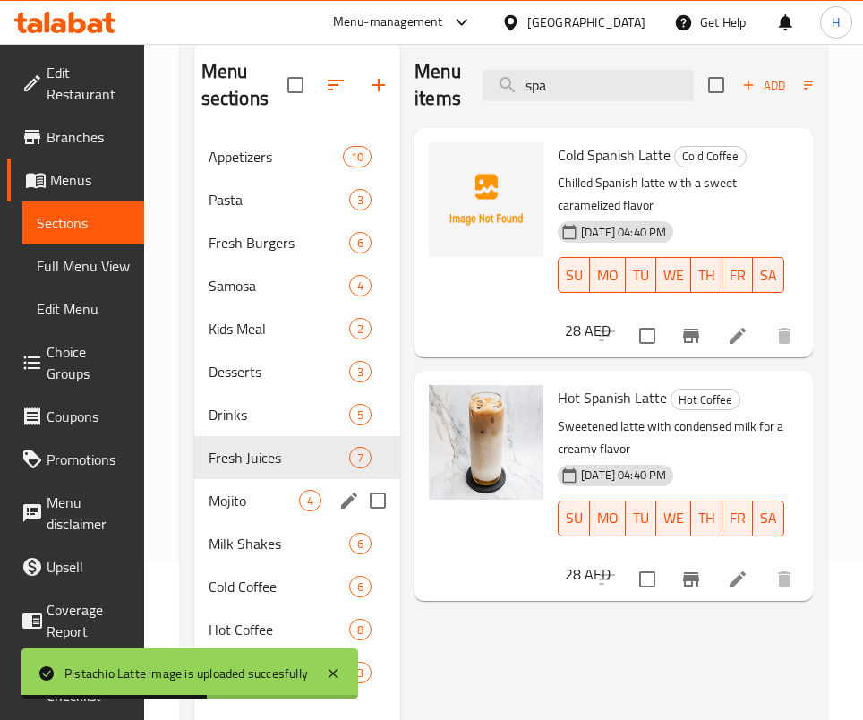
scroll to position [251, 0]
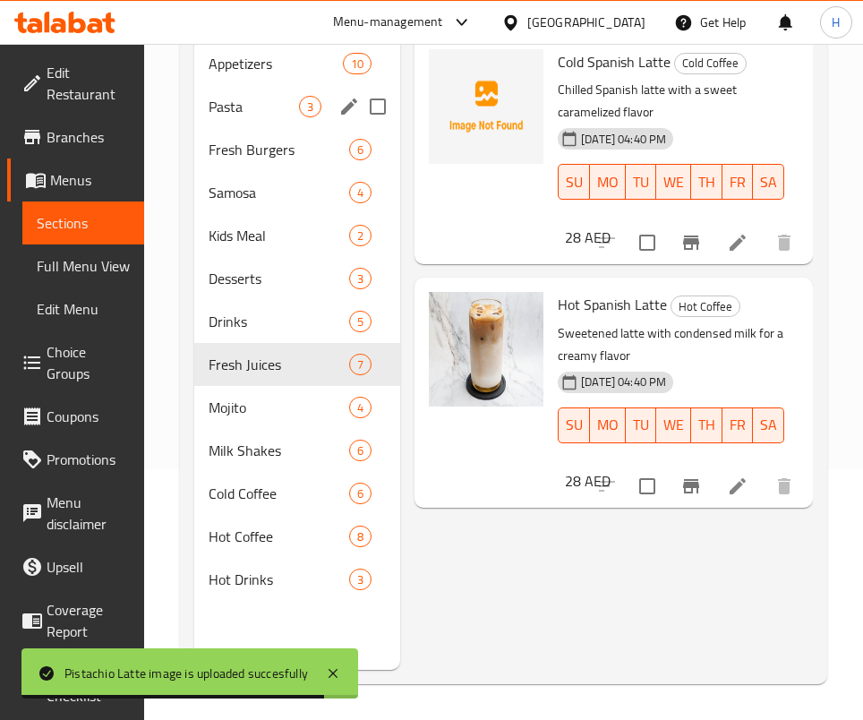
click at [253, 101] on span "Pasta" at bounding box center [254, 106] width 90 height 21
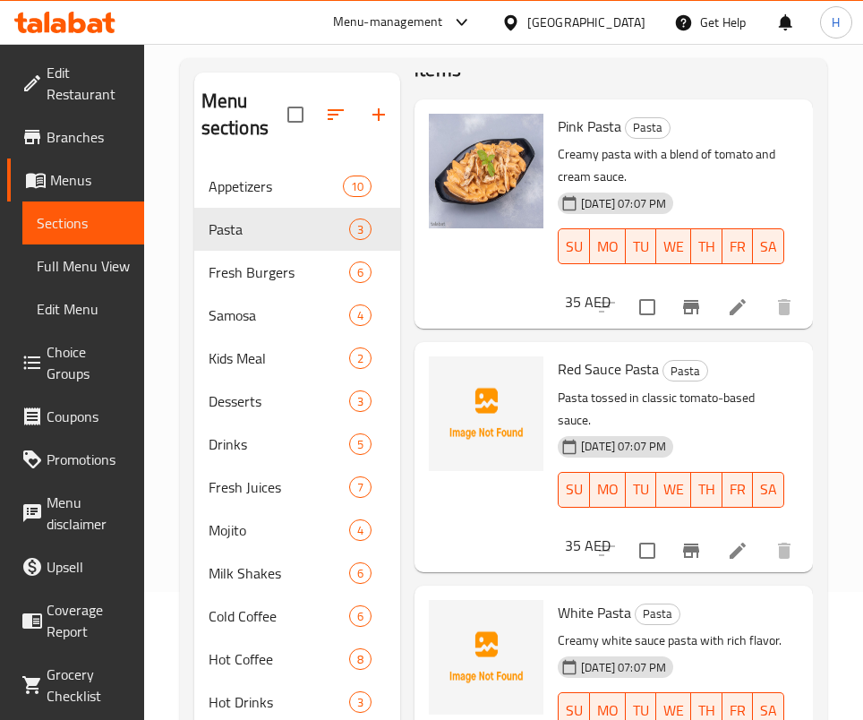
scroll to position [251, 0]
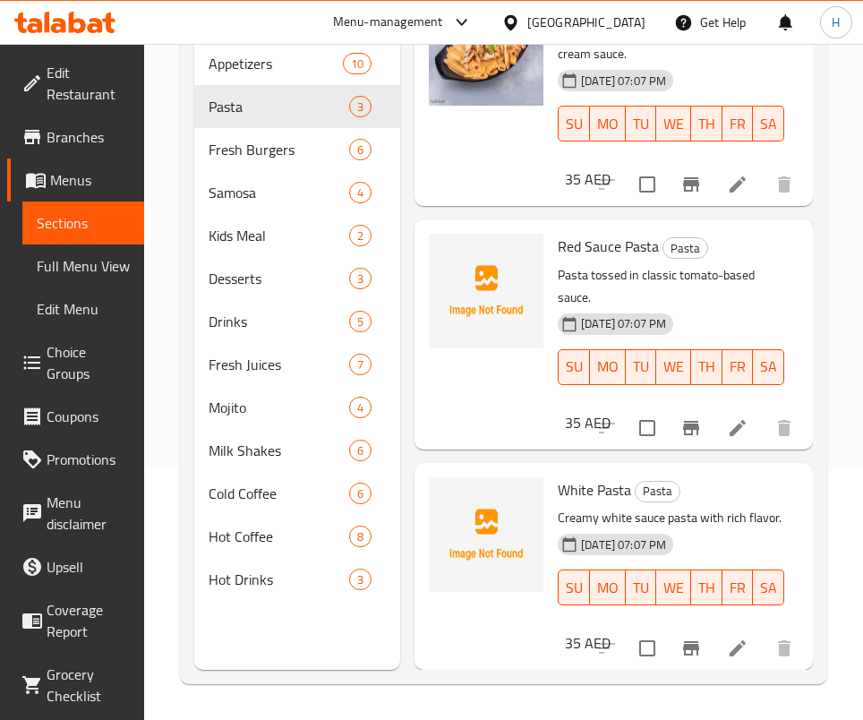
click at [684, 470] on div "White Pasta Pasta Creamy white sauce pasta with rich flavor. [DATE] 07:07 PM SU…" at bounding box center [614, 566] width 384 height 193
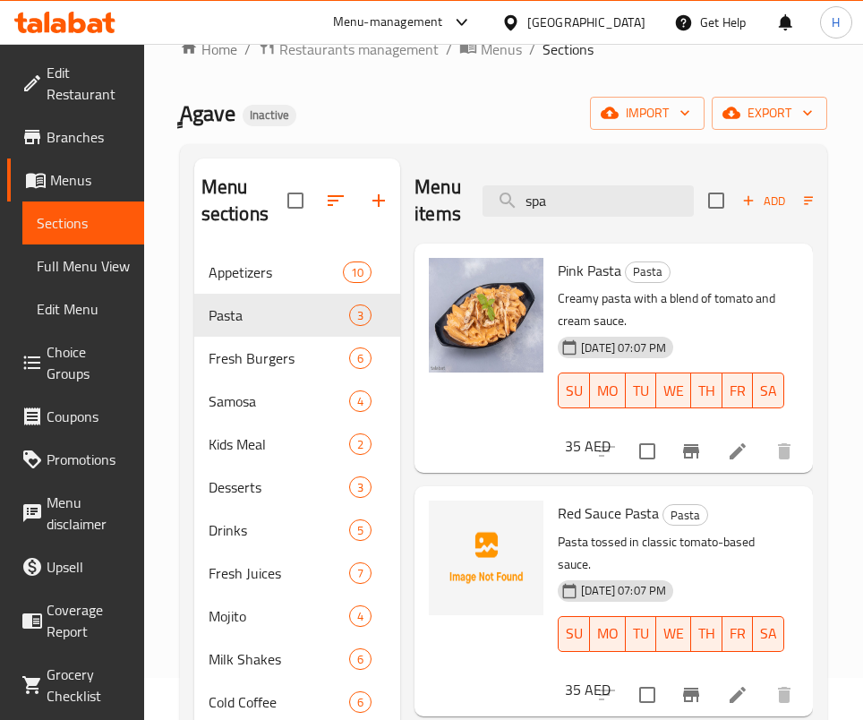
scroll to position [0, 0]
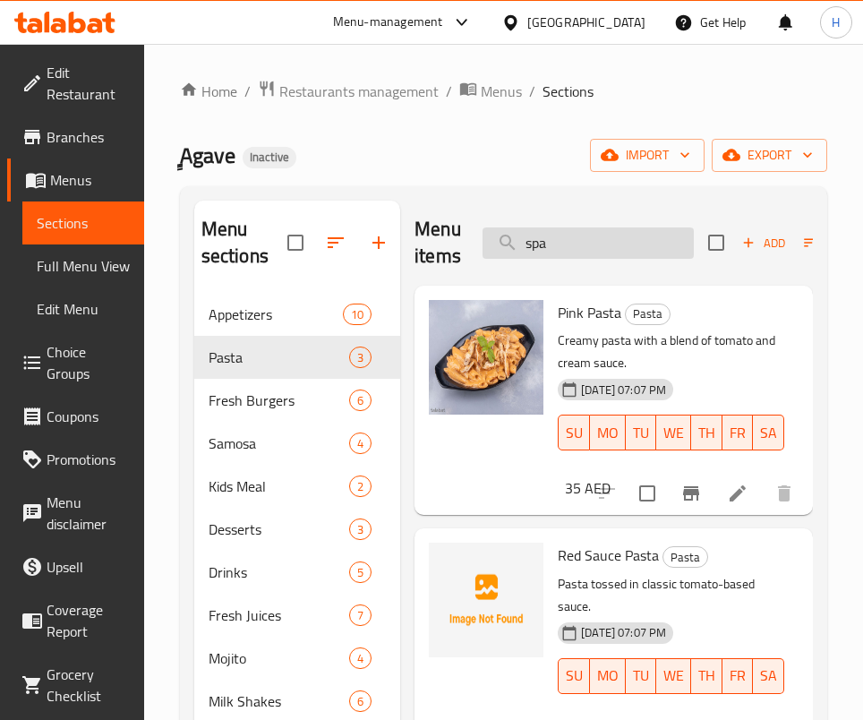
click at [548, 258] on input "spa" at bounding box center [588, 242] width 211 height 31
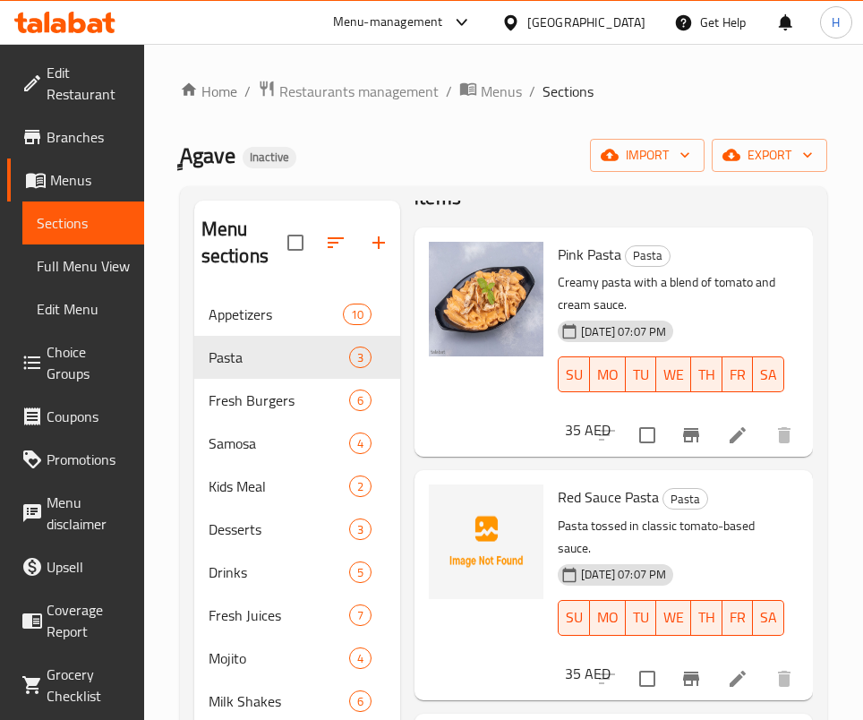
scroll to position [29, 0]
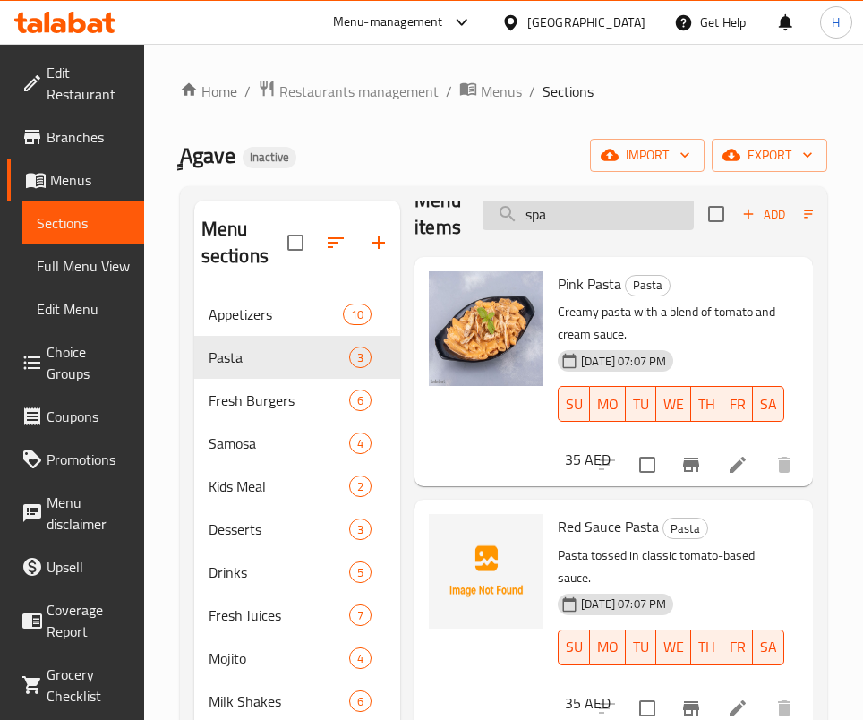
click at [565, 219] on input "spa" at bounding box center [588, 214] width 211 height 31
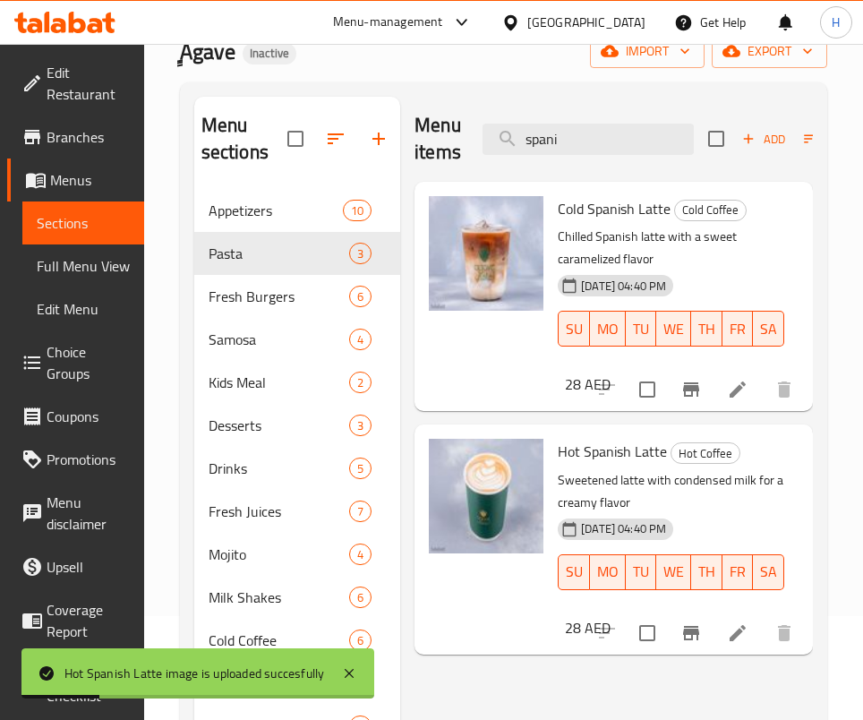
scroll to position [134, 0]
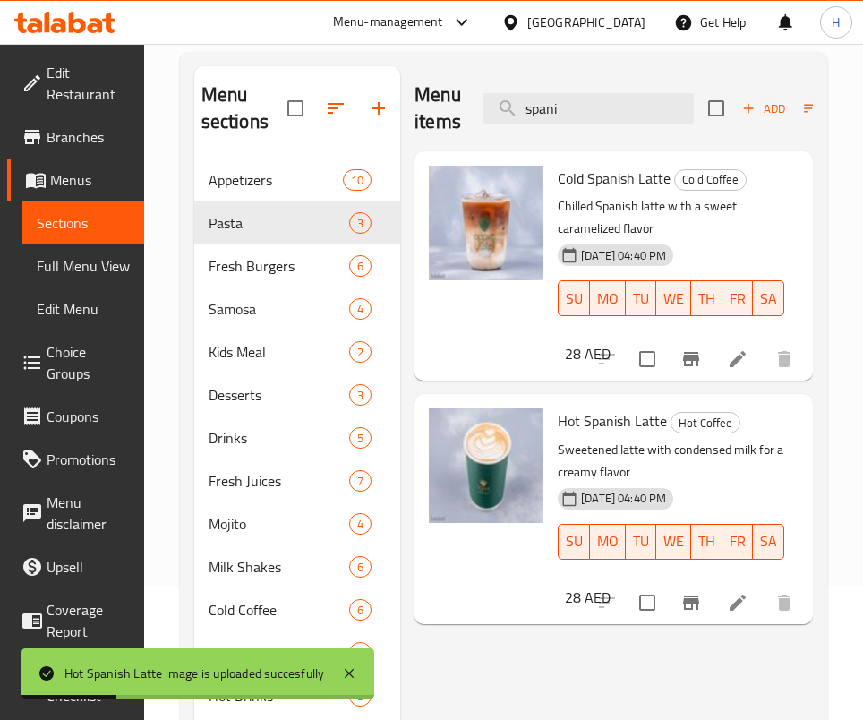
click at [630, 82] on div "Menu items spani Add Sort Manage items" at bounding box center [614, 108] width 399 height 85
click at [612, 107] on input "spani" at bounding box center [588, 108] width 211 height 31
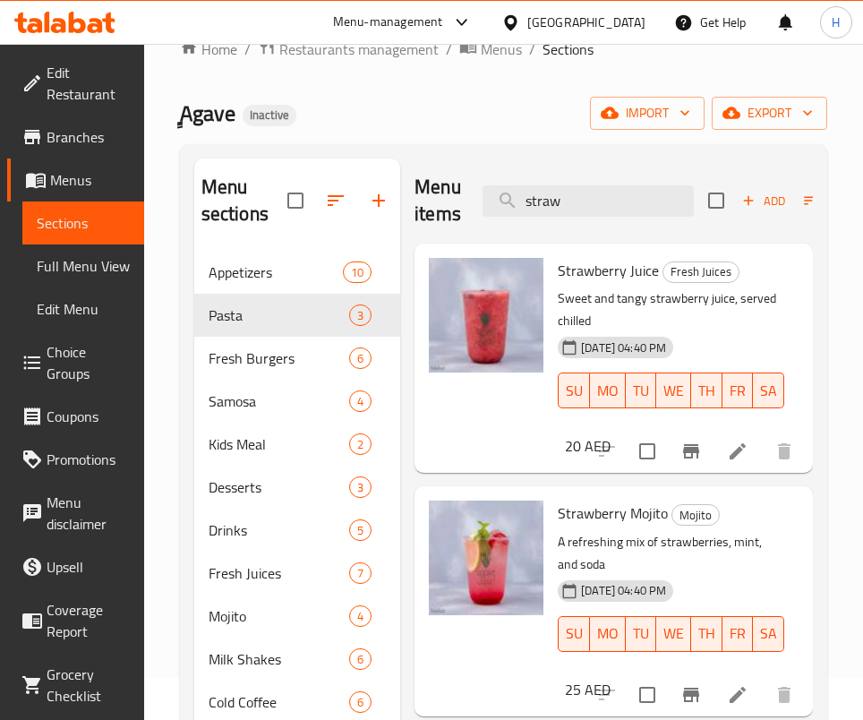
scroll to position [0, 0]
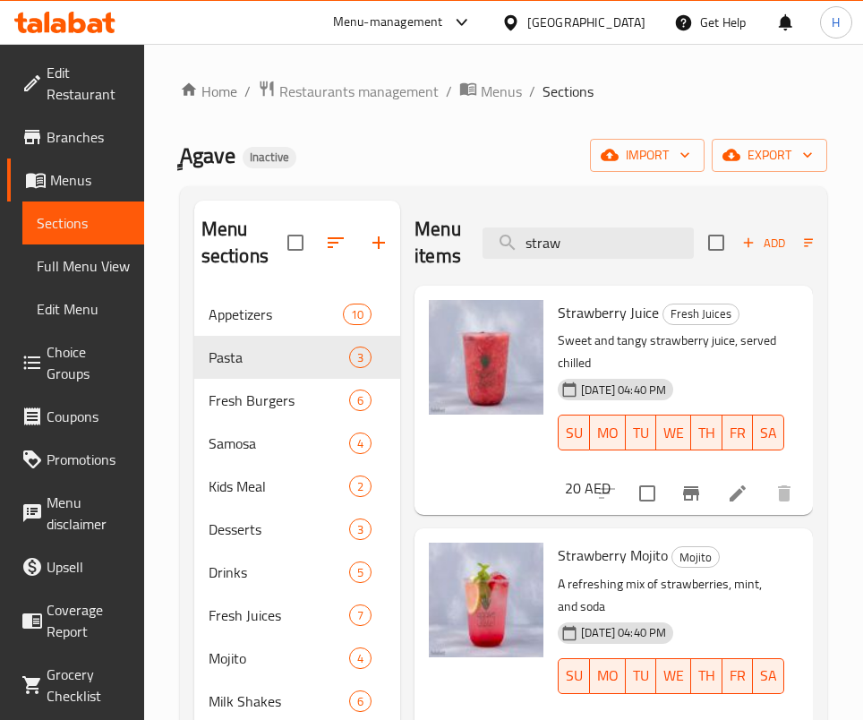
click at [660, 271] on div "Menu items straw Add Sort Manage items" at bounding box center [614, 243] width 399 height 85
click at [593, 243] on input "straw" at bounding box center [588, 242] width 211 height 31
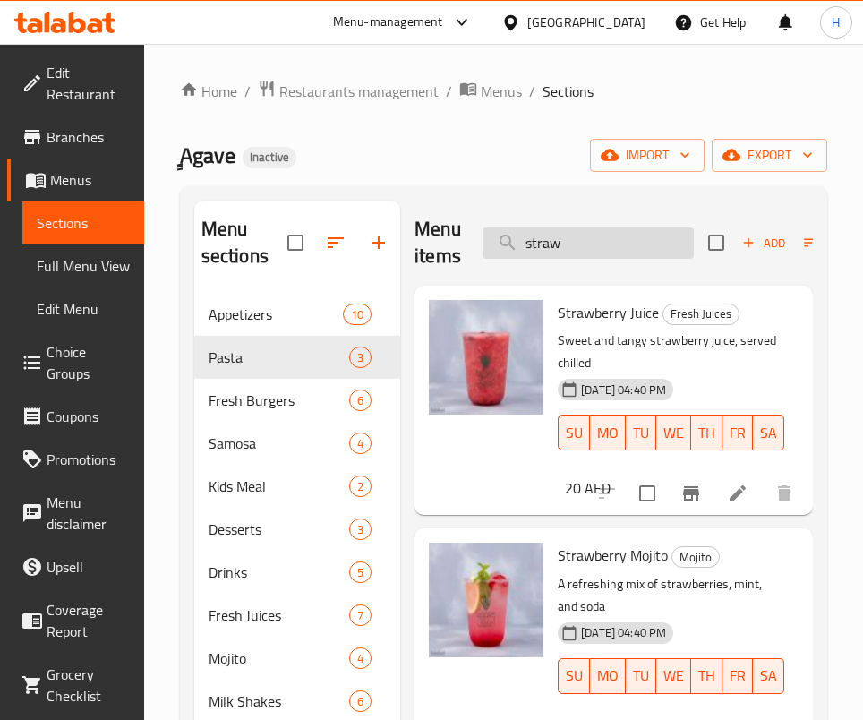
click at [593, 243] on input "straw" at bounding box center [588, 242] width 211 height 31
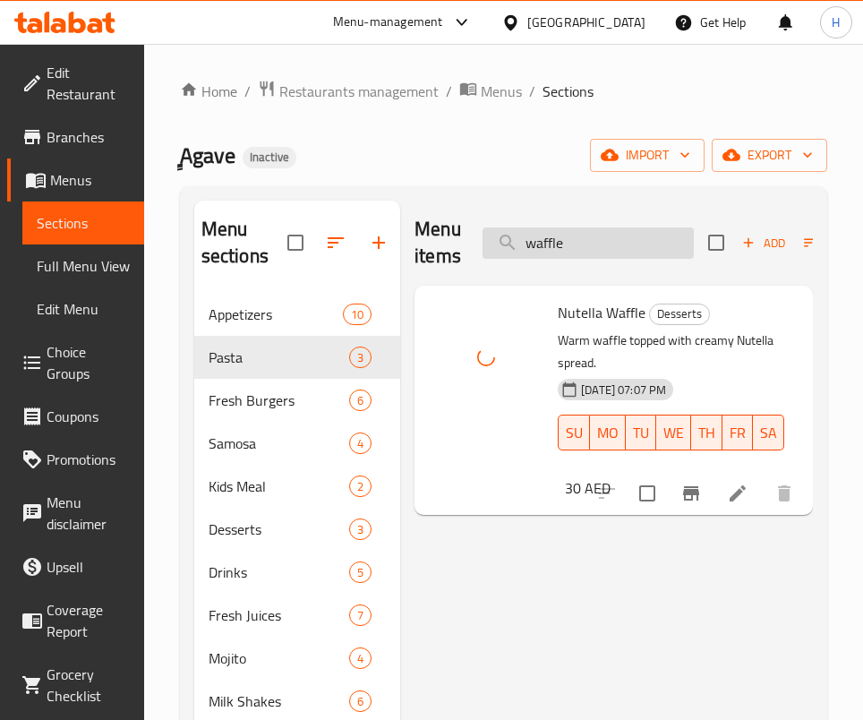
click at [619, 244] on input "waffle" at bounding box center [588, 242] width 211 height 31
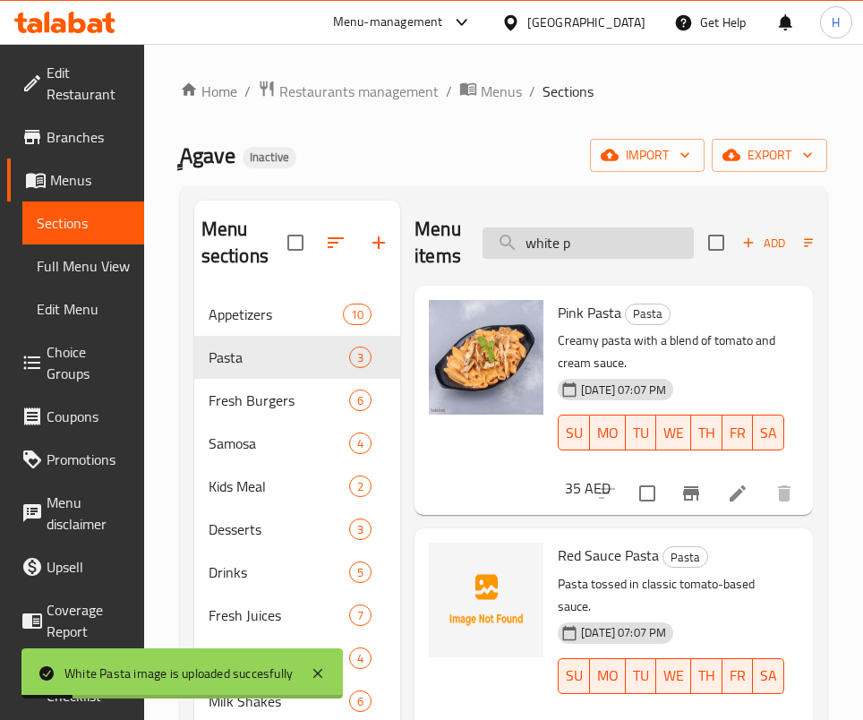
click at [579, 231] on input "white p" at bounding box center [588, 242] width 211 height 31
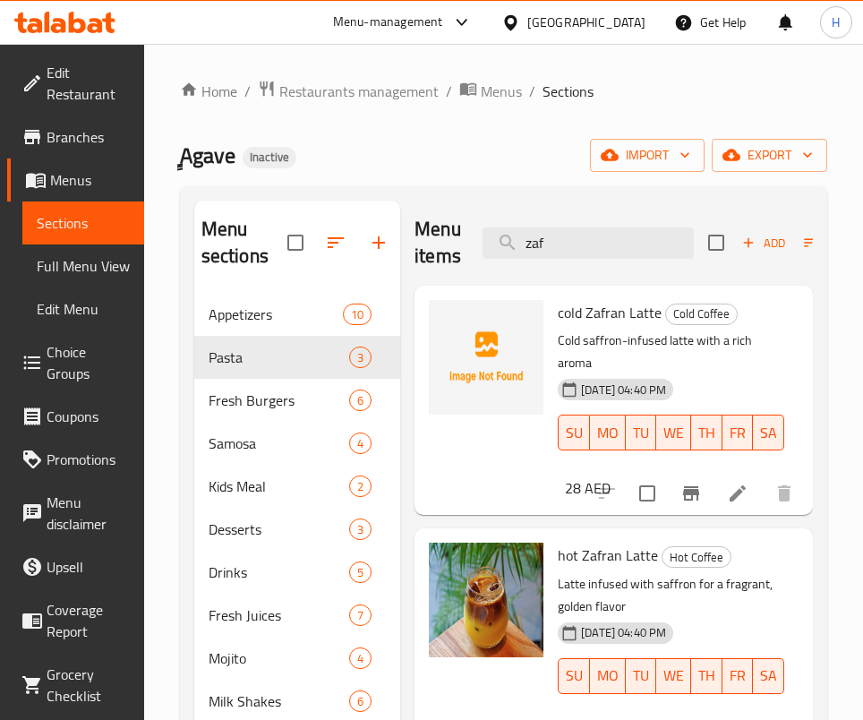
click at [473, 347] on div at bounding box center [486, 357] width 115 height 115
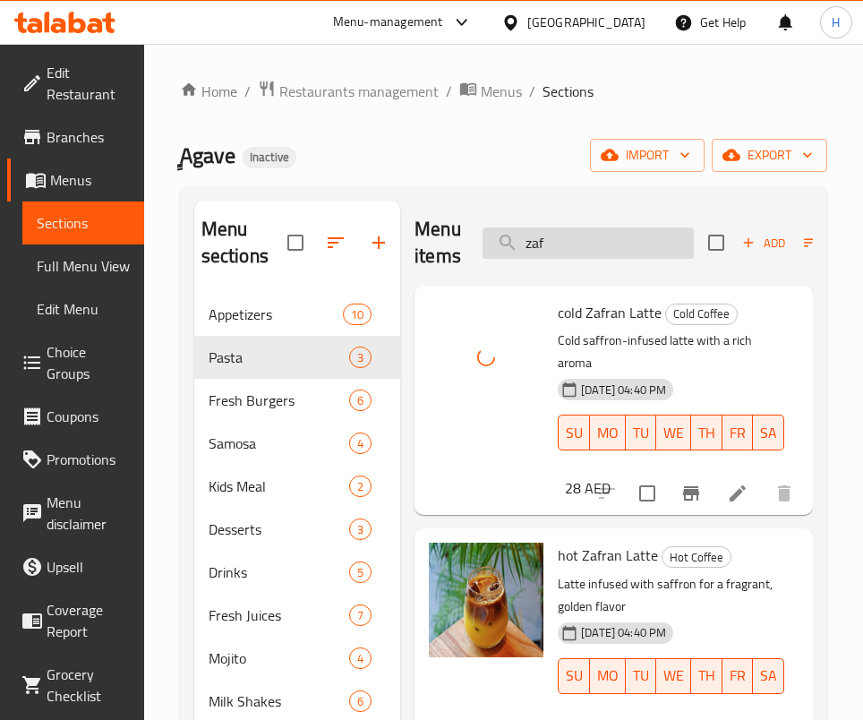
click at [670, 238] on input "zaf" at bounding box center [588, 242] width 211 height 31
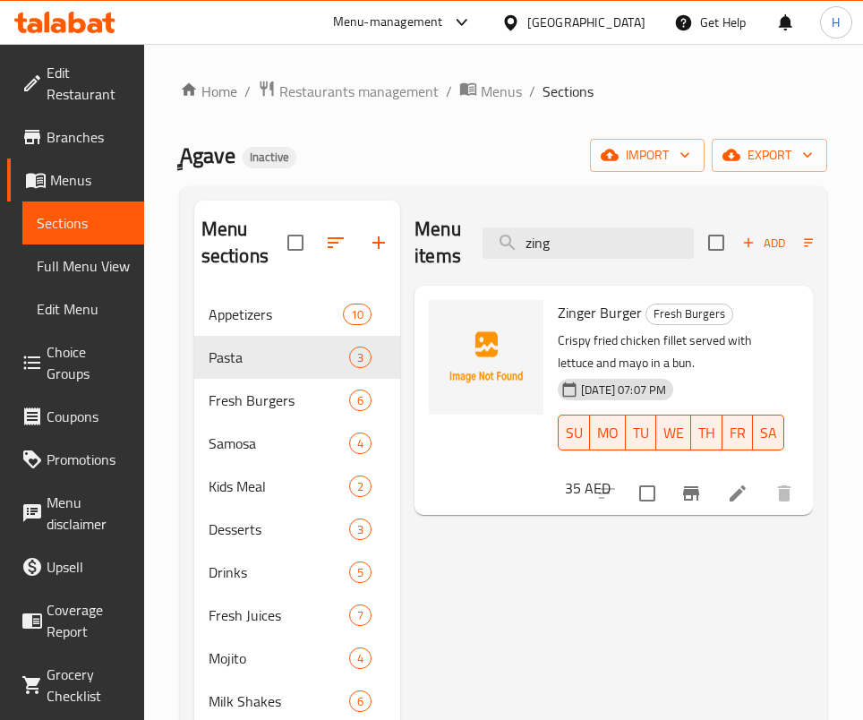
type input "zing"
